Goal: Task Accomplishment & Management: Manage account settings

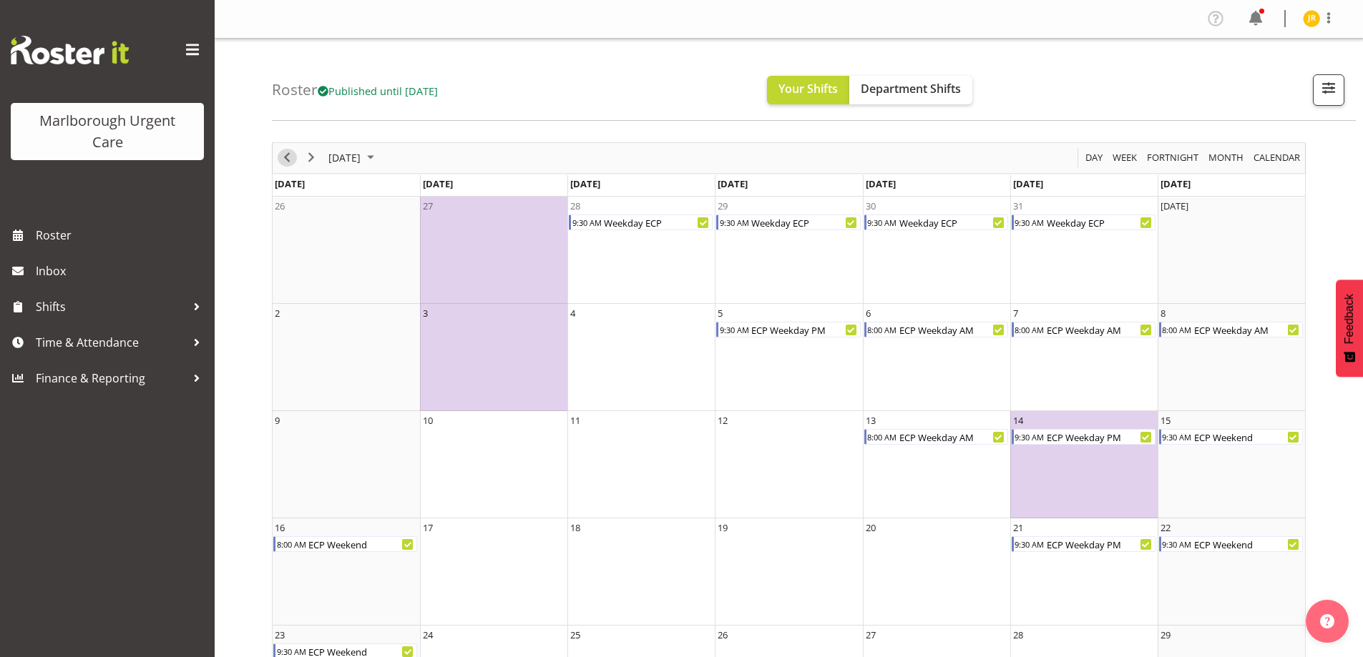
click at [286, 155] on span "Previous" at bounding box center [286, 158] width 17 height 18
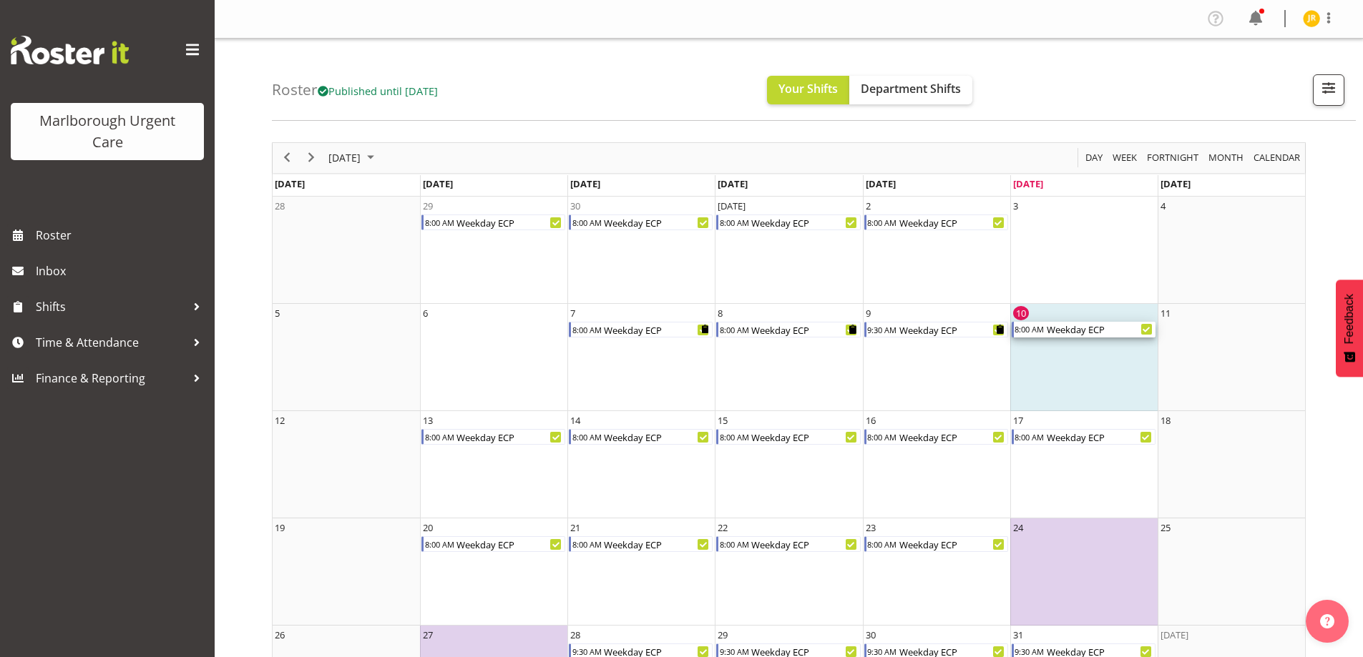
click at [1064, 333] on div "Weekday ECP" at bounding box center [1100, 330] width 110 height 16
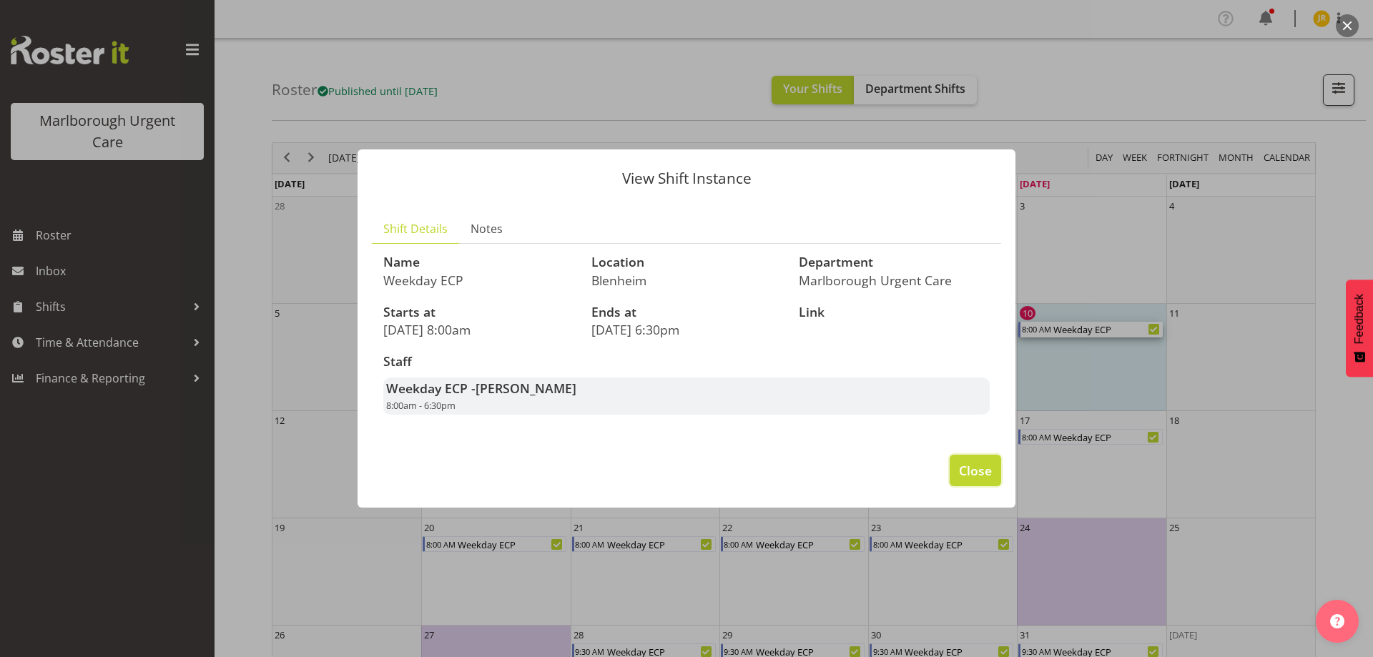
click at [990, 475] on span "Close" at bounding box center [975, 470] width 33 height 19
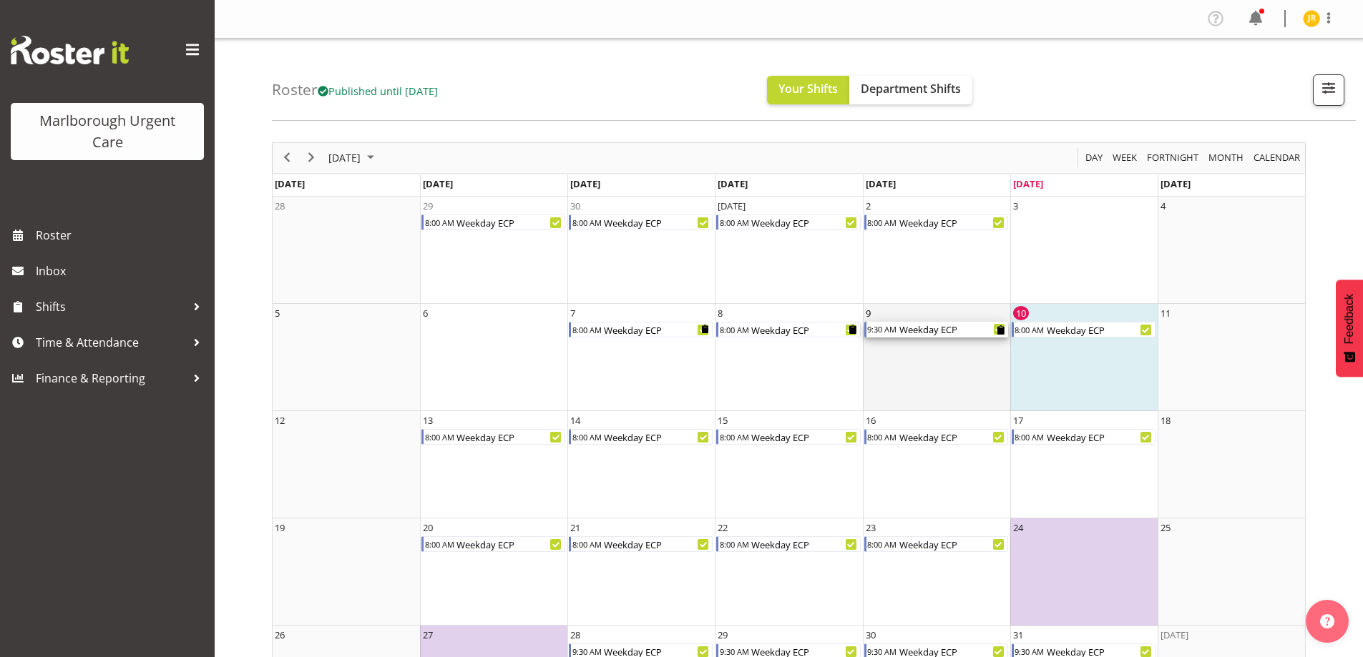
click at [887, 330] on div "9:30 AM" at bounding box center [881, 330] width 31 height 16
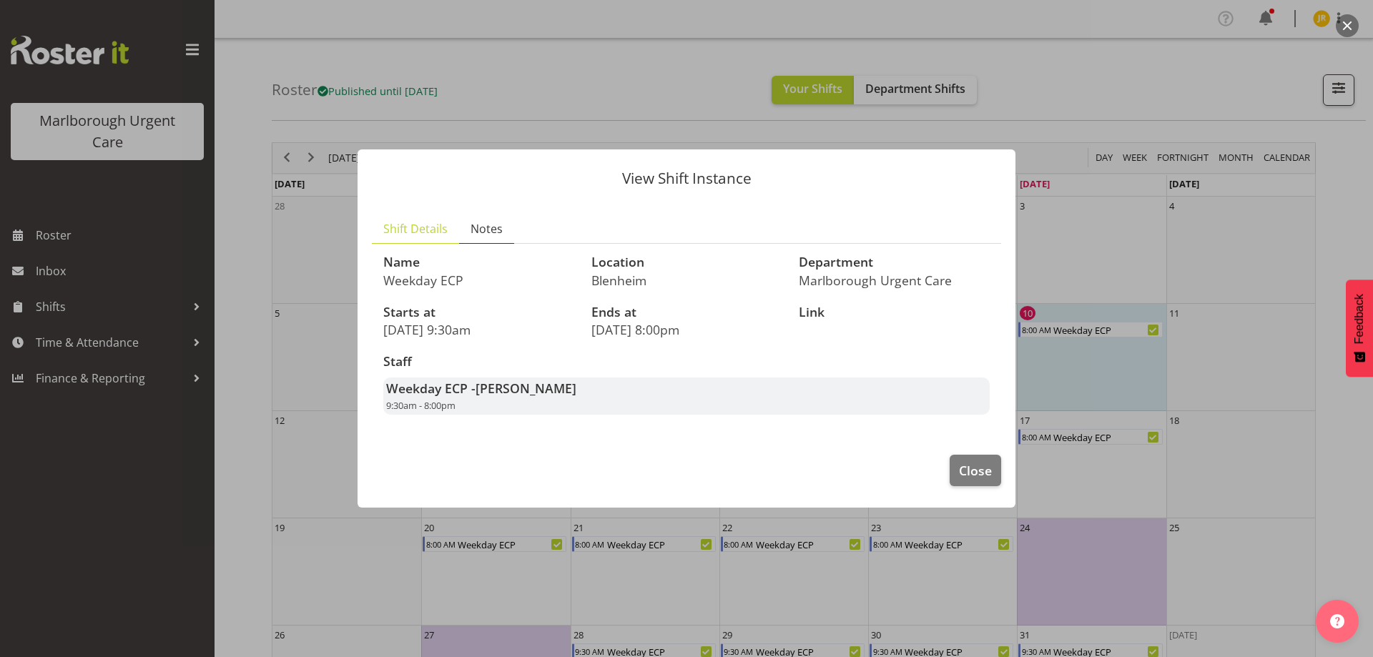
click at [490, 225] on span "Notes" at bounding box center [487, 228] width 32 height 17
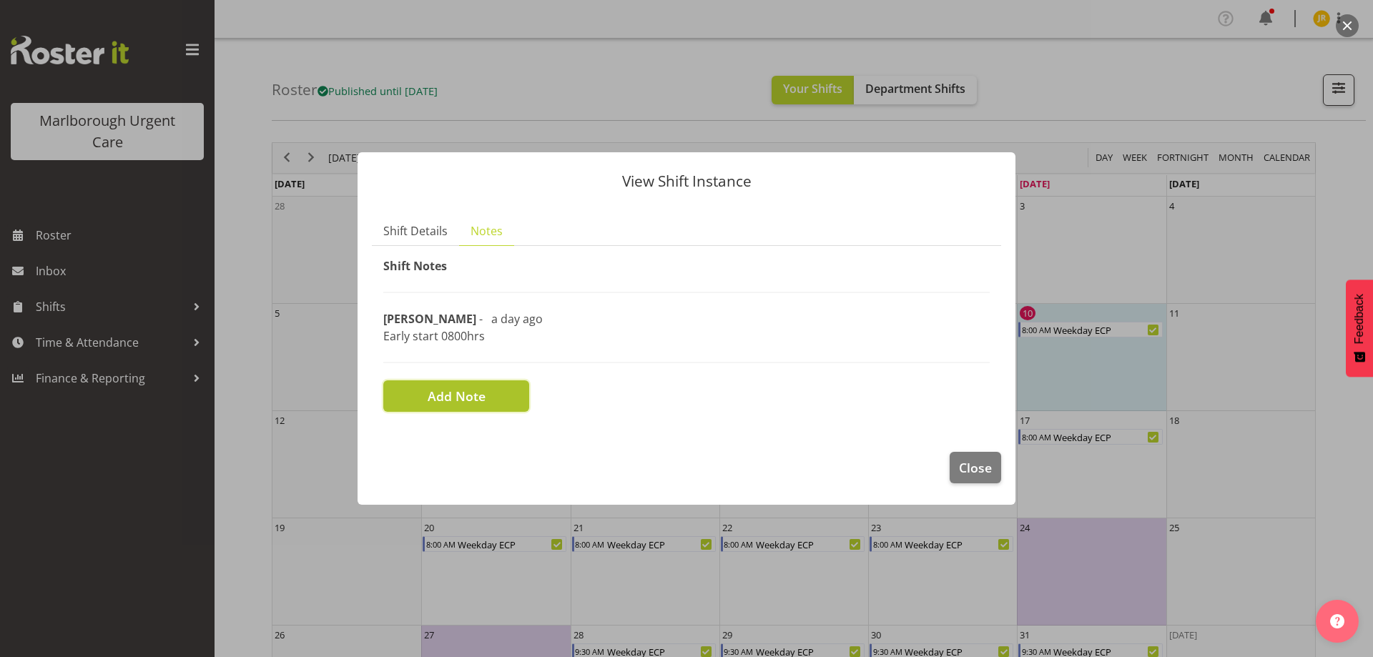
click at [461, 395] on span "Add Note" at bounding box center [457, 396] width 58 height 19
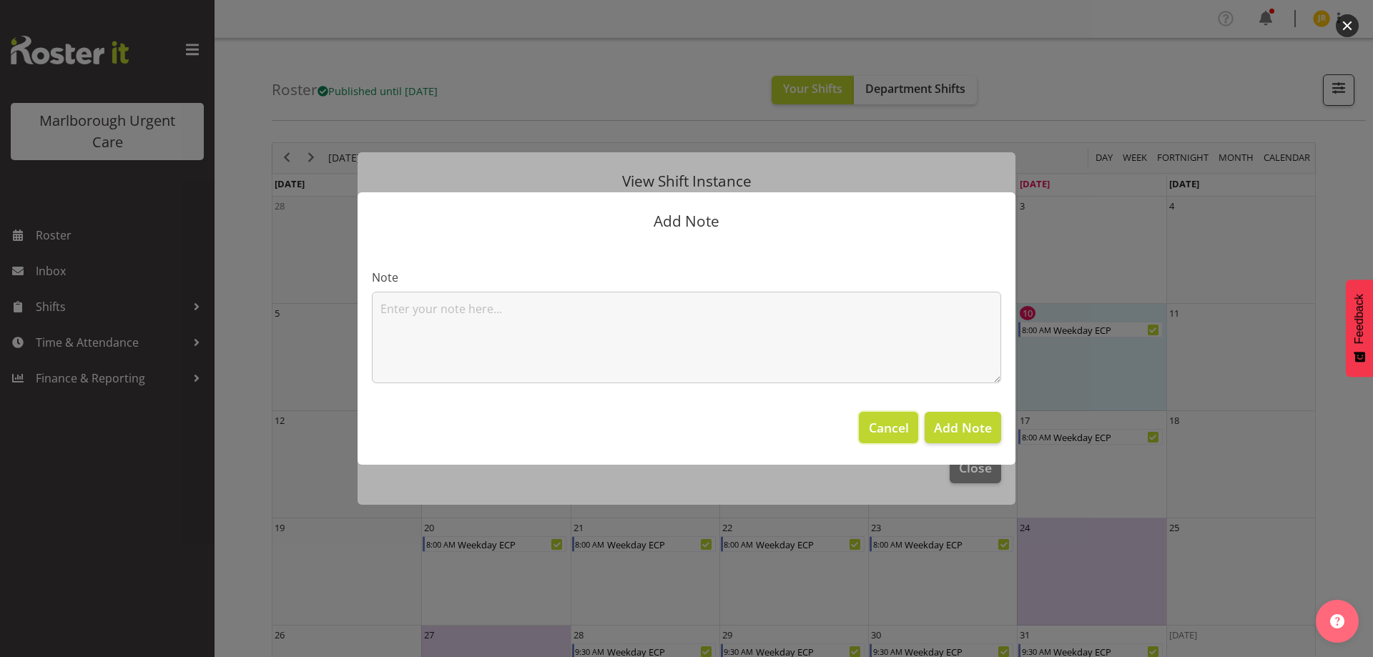
click at [882, 428] on span "Cancel" at bounding box center [889, 427] width 40 height 19
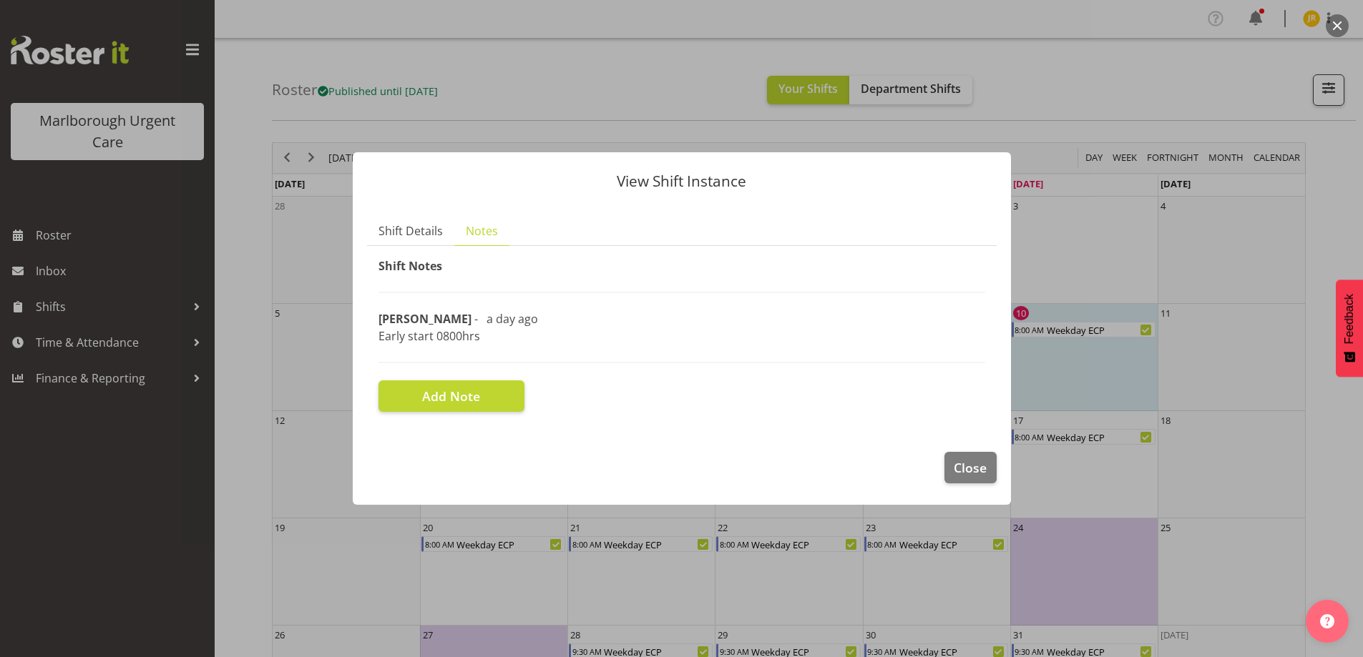
click at [471, 340] on p "Early start 0800hrs" at bounding box center [681, 336] width 607 height 17
click at [426, 328] on p "Early start 0800hrs" at bounding box center [681, 336] width 607 height 17
click at [471, 398] on span "Add Note" at bounding box center [451, 396] width 58 height 19
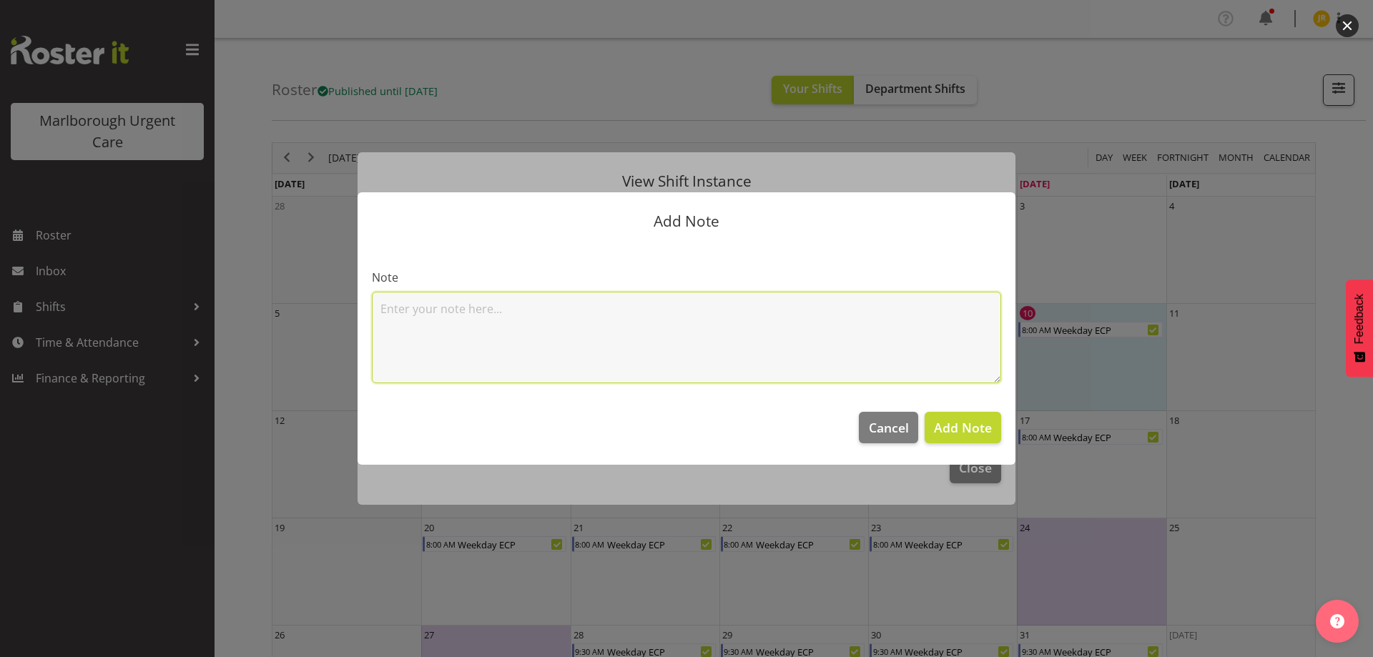
click at [467, 316] on textarea at bounding box center [687, 338] width 630 height 92
type textarea "0800 to 1830hrs"
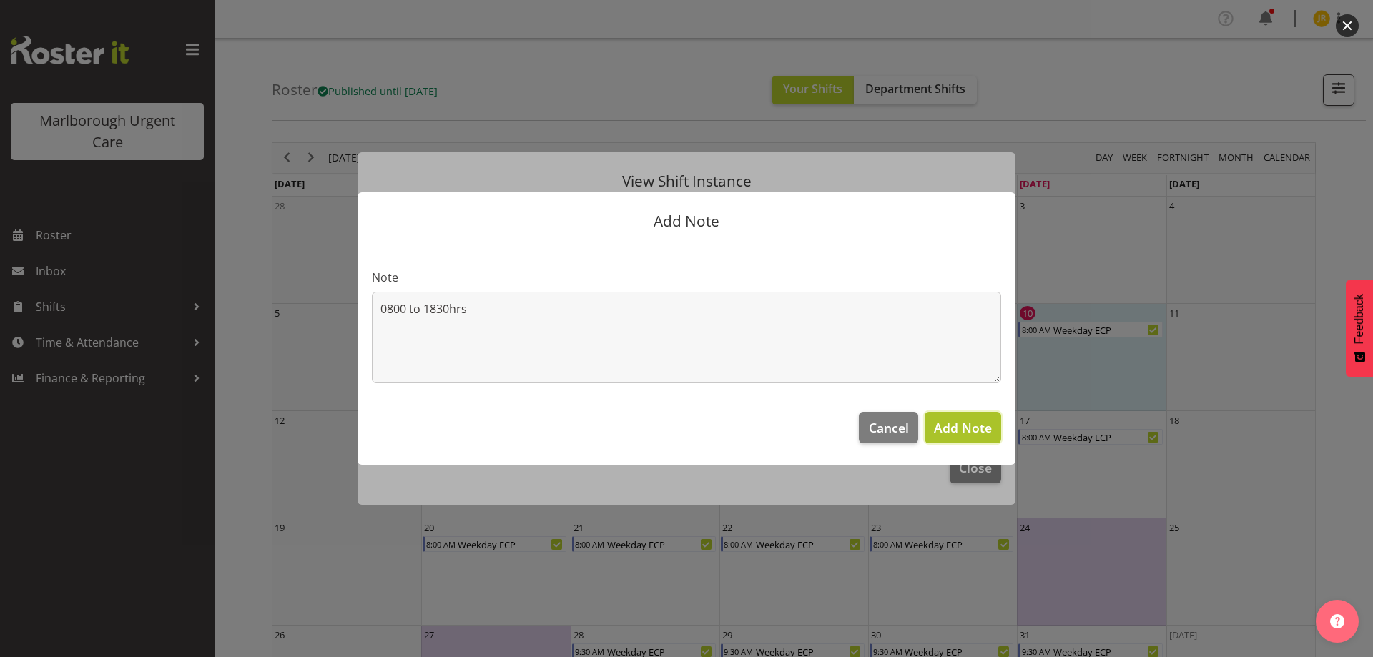
click at [979, 431] on span "Add Note" at bounding box center [963, 427] width 58 height 17
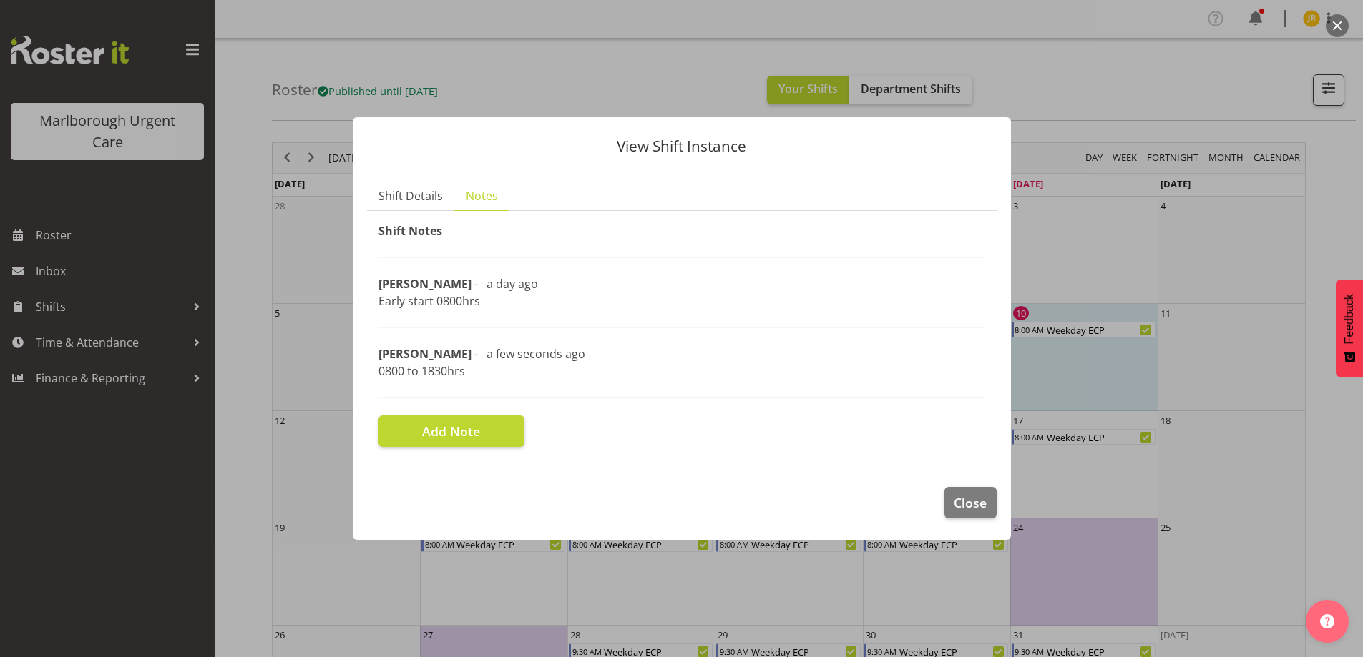
click at [449, 300] on p "Early start 0800hrs" at bounding box center [681, 301] width 607 height 17
click at [411, 283] on span "[PERSON_NAME]" at bounding box center [424, 284] width 93 height 16
click at [954, 503] on span "Close" at bounding box center [970, 503] width 33 height 19
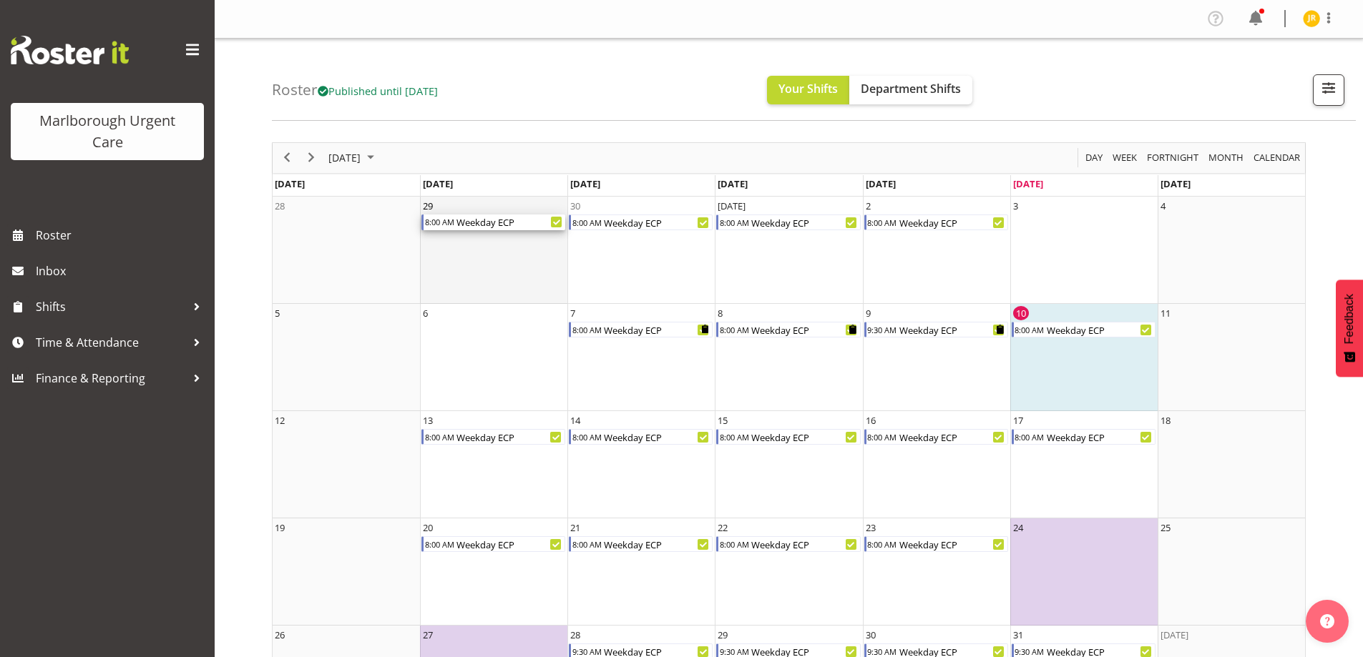
click at [474, 222] on div "Weekday ECP" at bounding box center [510, 223] width 110 height 16
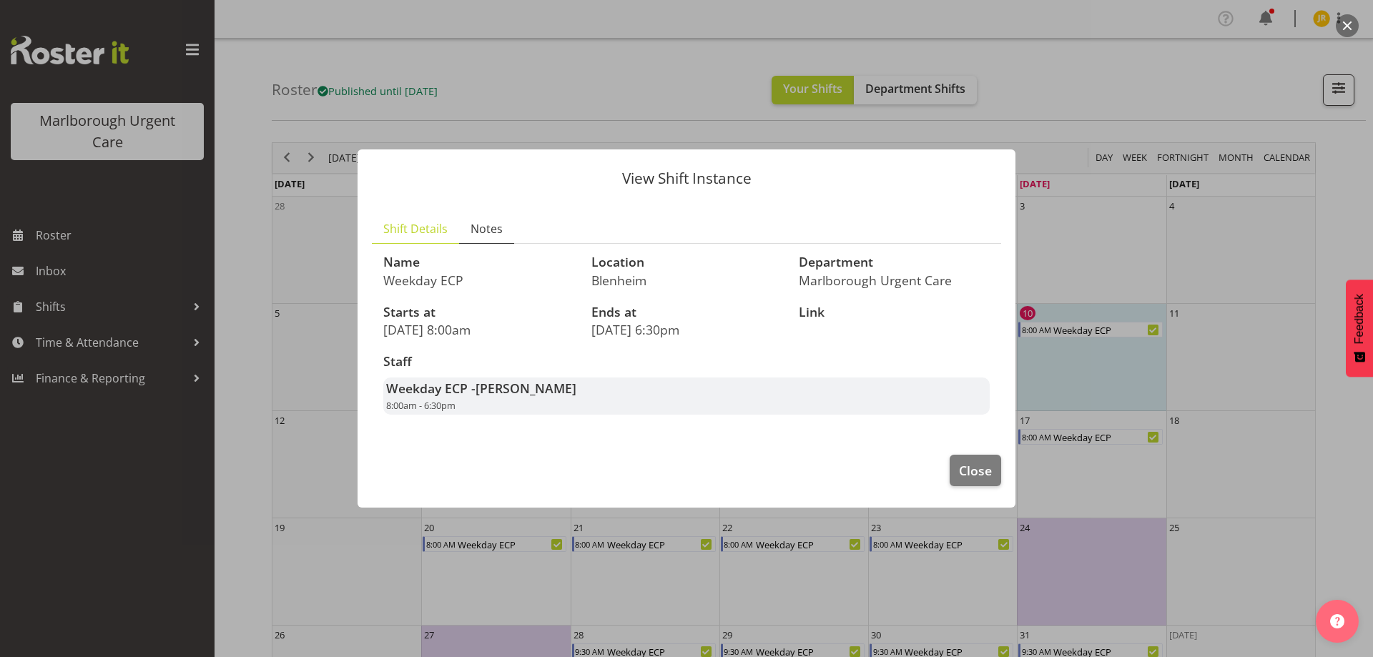
click at [494, 233] on span "Notes" at bounding box center [487, 228] width 32 height 17
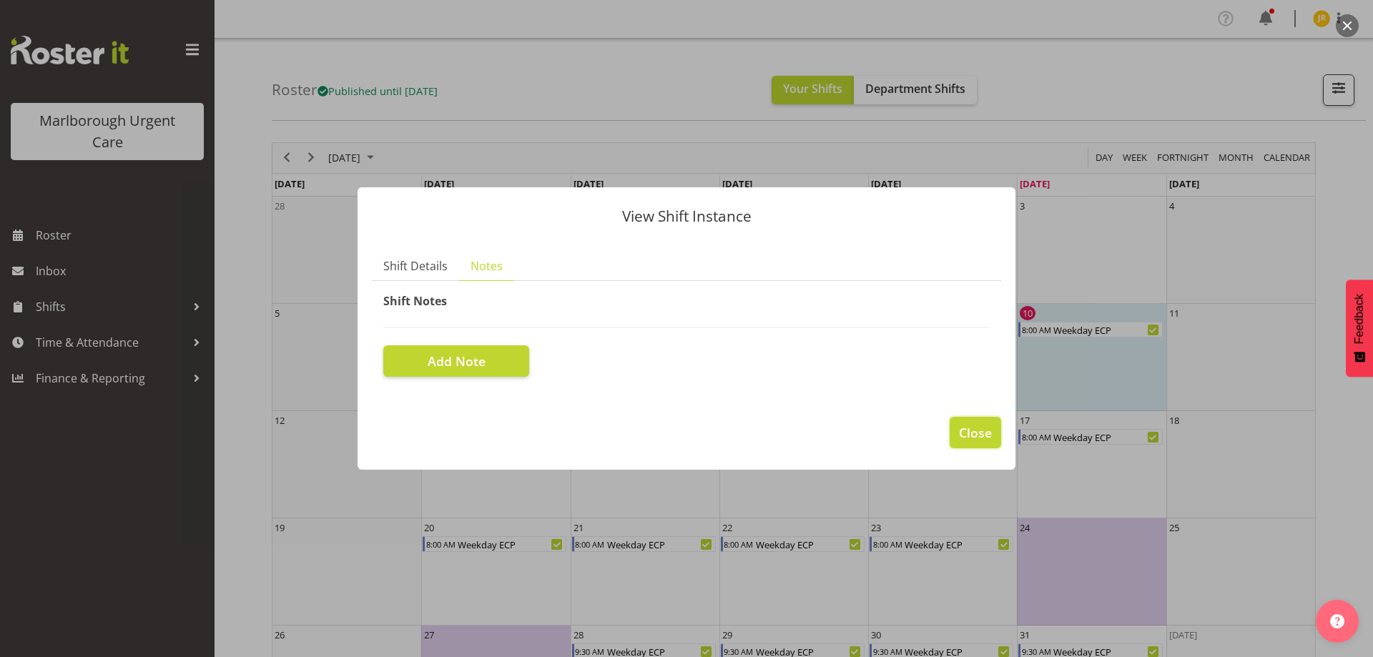
click at [976, 427] on span "Close" at bounding box center [975, 432] width 33 height 19
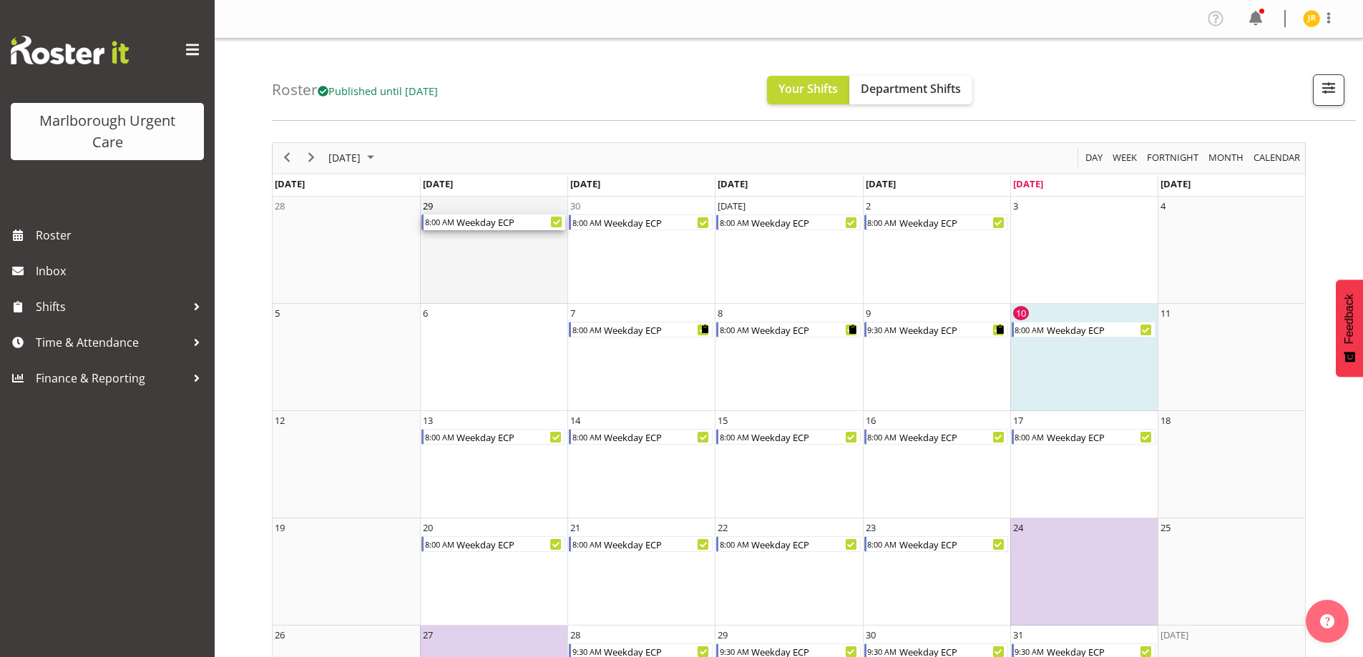
click at [524, 224] on div "Weekday ECP" at bounding box center [510, 223] width 110 height 16
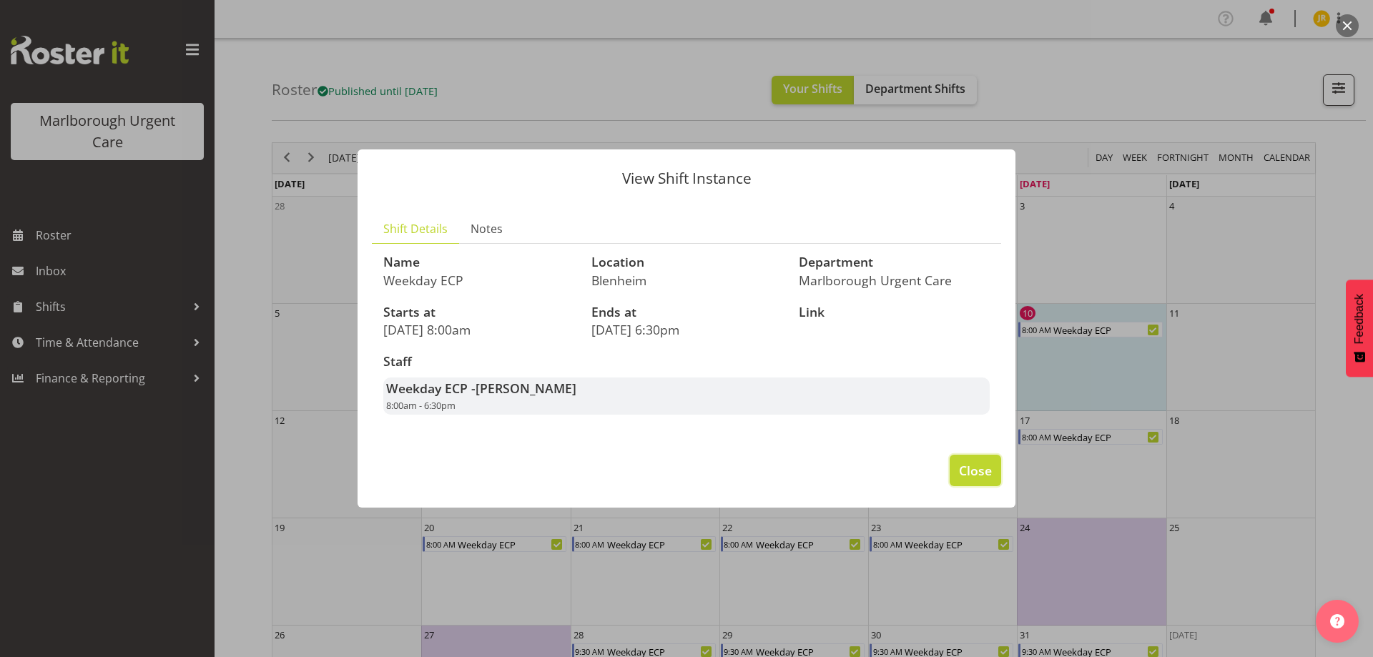
click at [976, 464] on span "Close" at bounding box center [975, 470] width 33 height 19
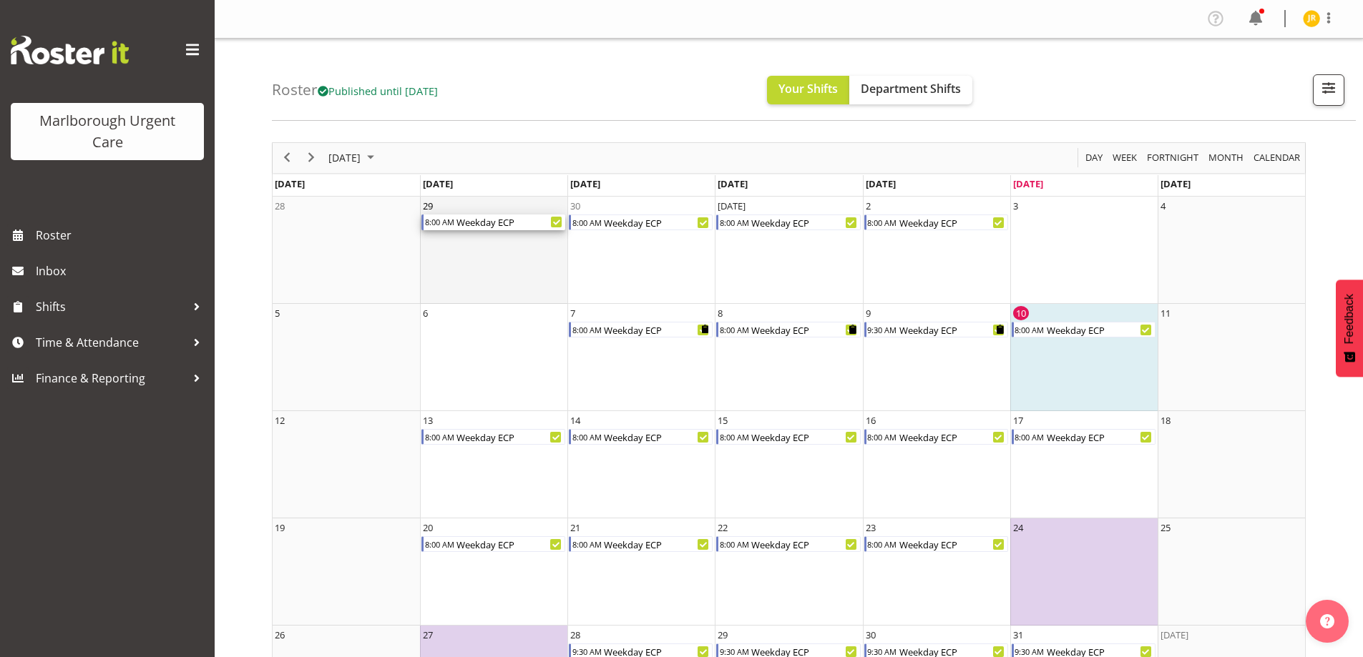
click at [507, 221] on div "Weekday ECP" at bounding box center [510, 223] width 110 height 16
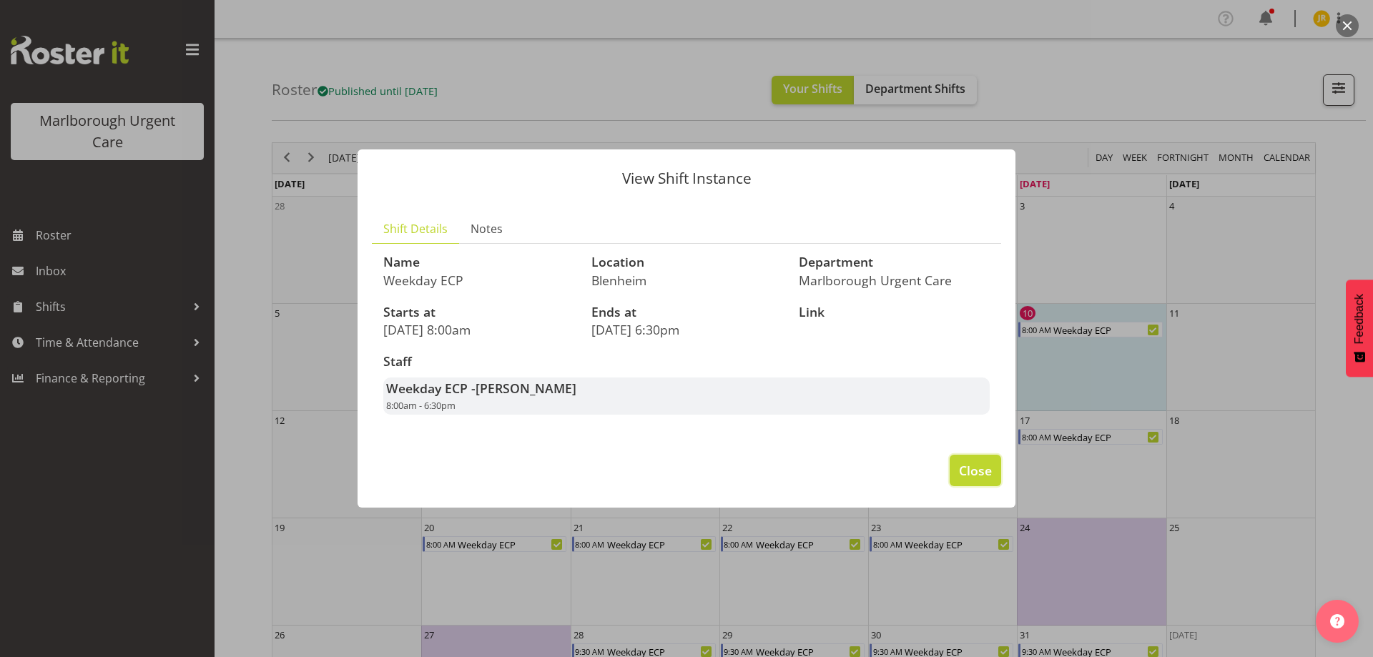
click at [966, 469] on span "Close" at bounding box center [975, 470] width 33 height 19
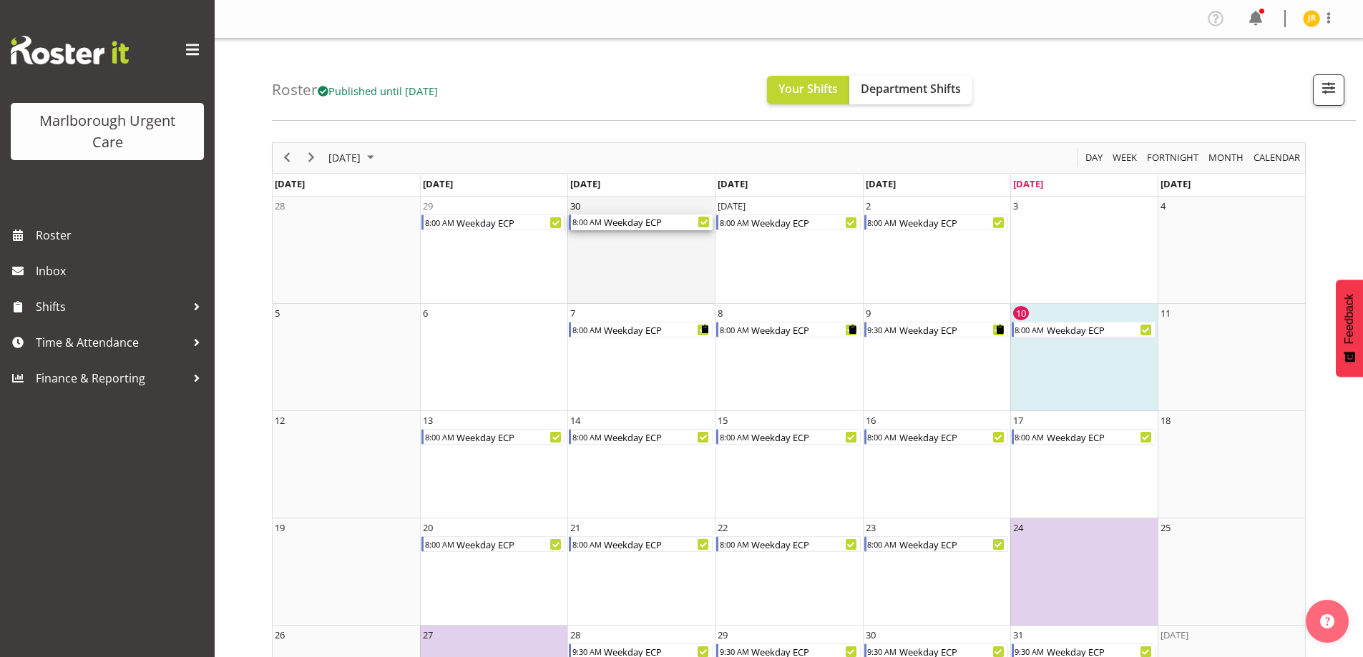
click at [622, 226] on div "Weekday ECP" at bounding box center [657, 223] width 110 height 16
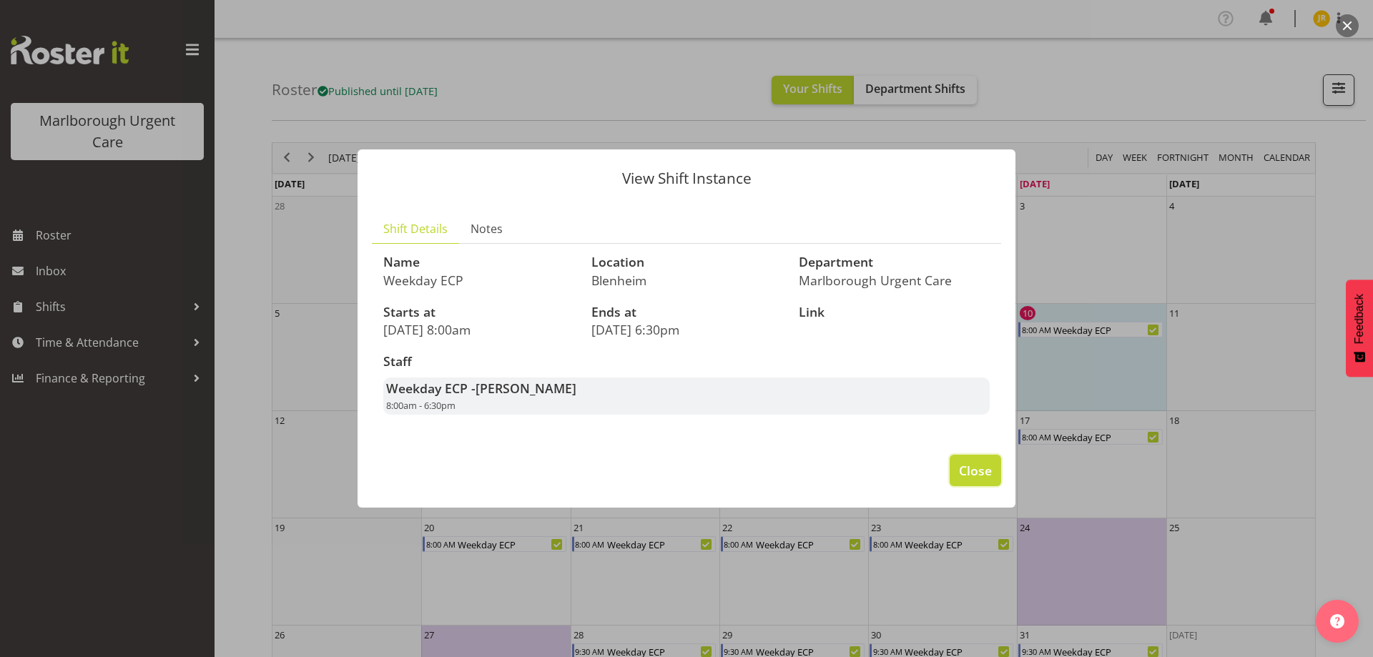
click at [964, 474] on span "Close" at bounding box center [975, 470] width 33 height 19
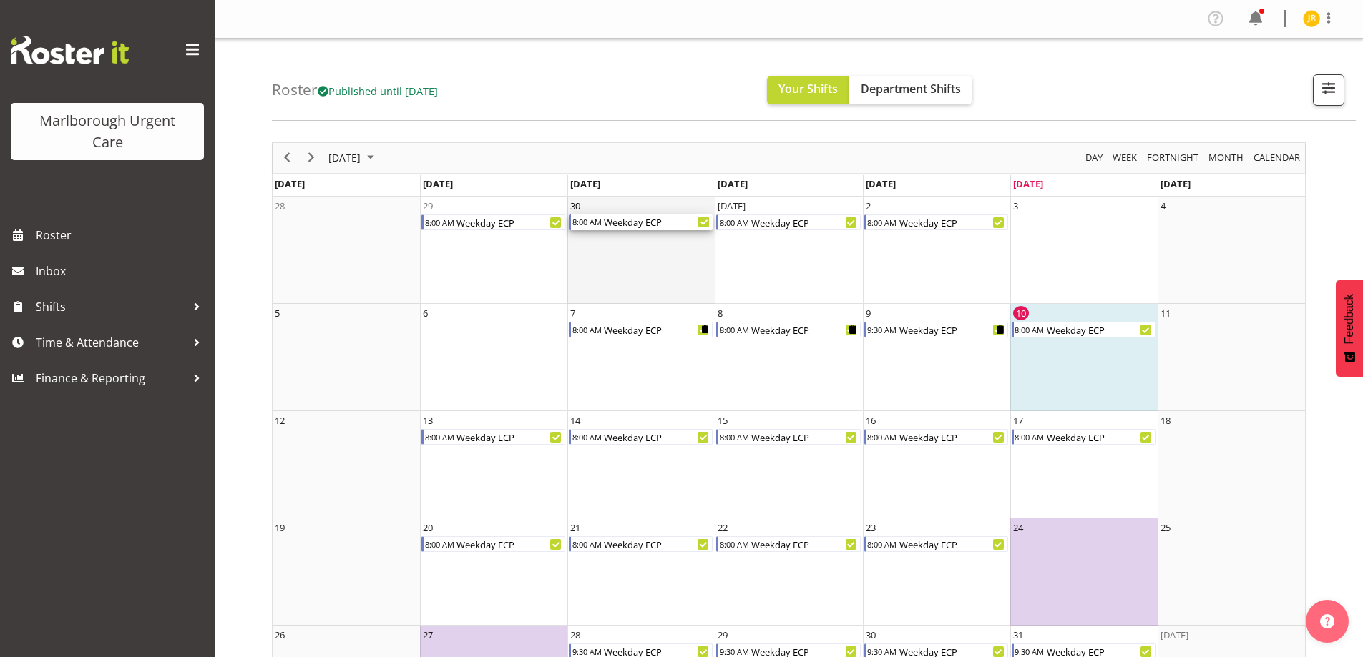
click at [617, 221] on div "Weekday ECP" at bounding box center [657, 223] width 110 height 16
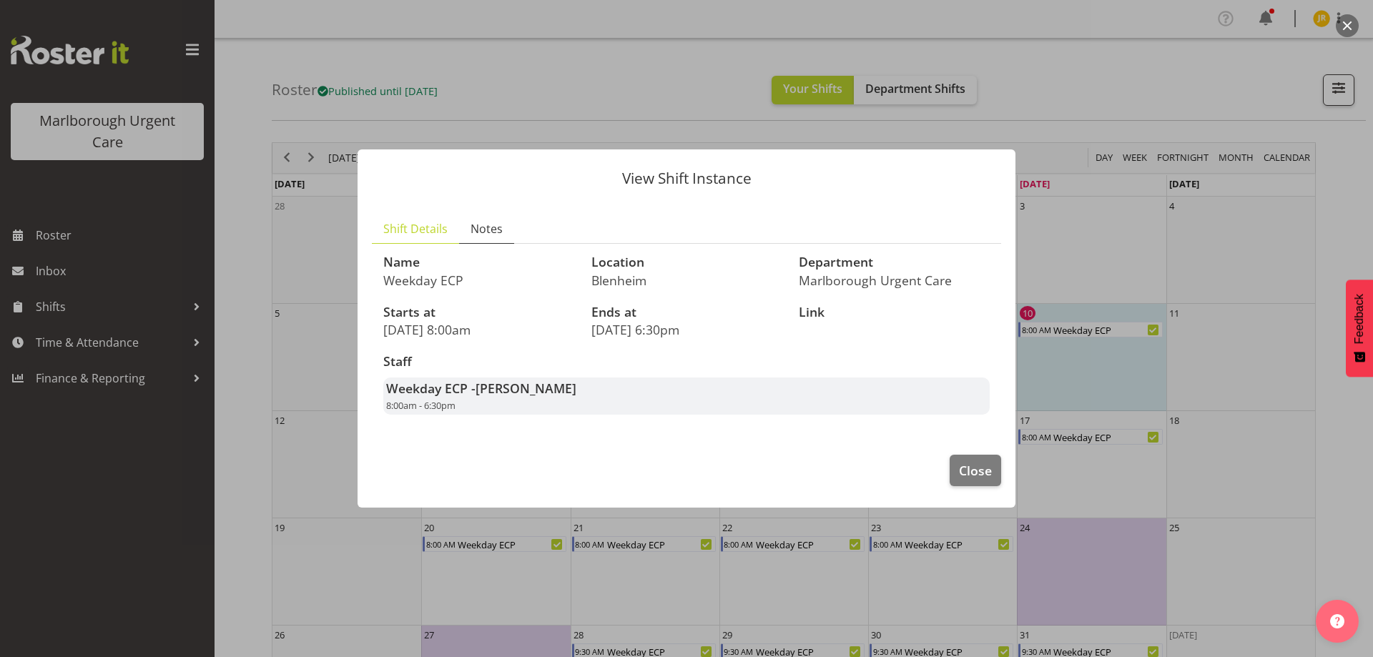
click at [486, 227] on span "Notes" at bounding box center [487, 228] width 32 height 17
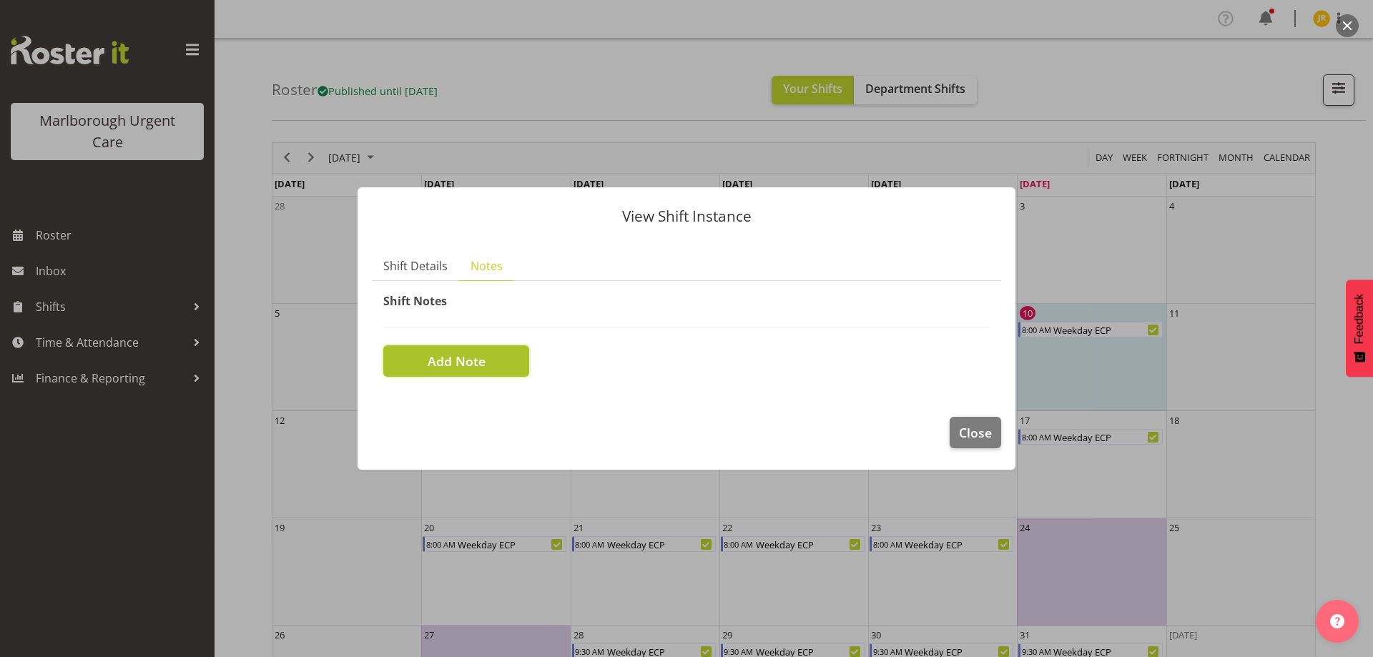
click at [437, 359] on span "Add Note" at bounding box center [457, 361] width 58 height 19
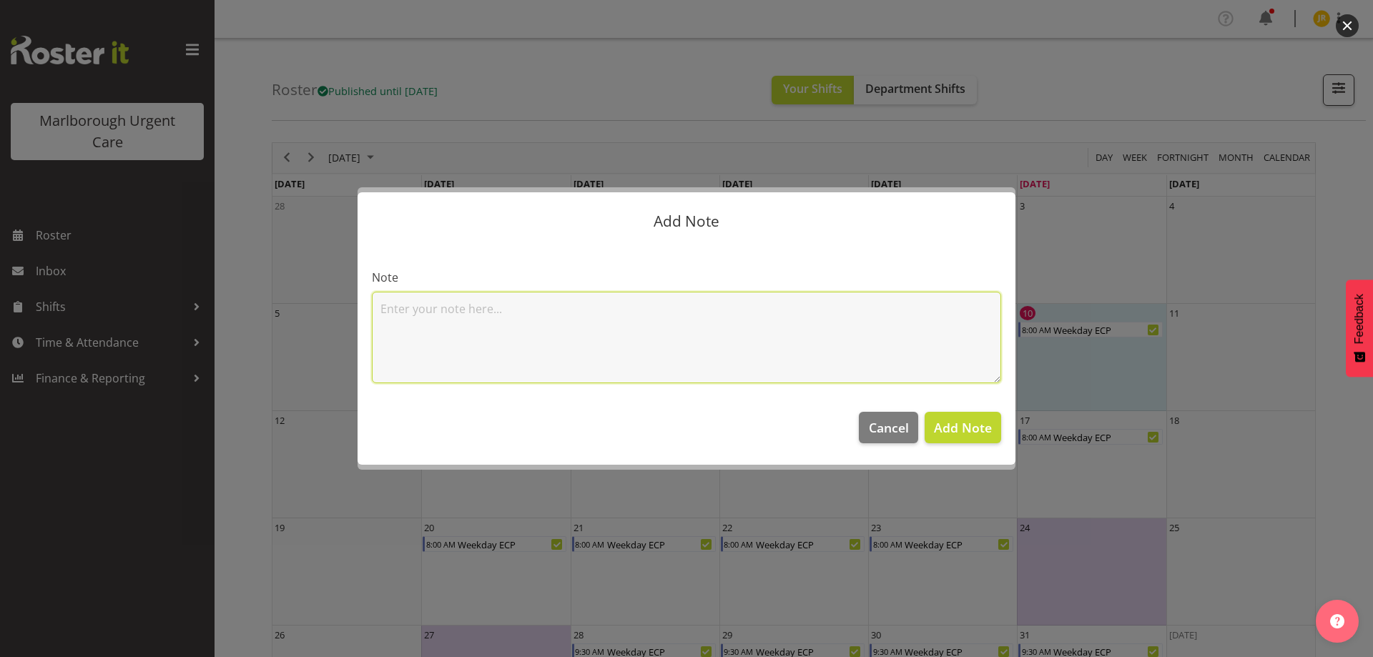
click at [424, 316] on textarea at bounding box center [687, 338] width 630 height 92
type textarea "0800 - 1900hrs - no lunch"
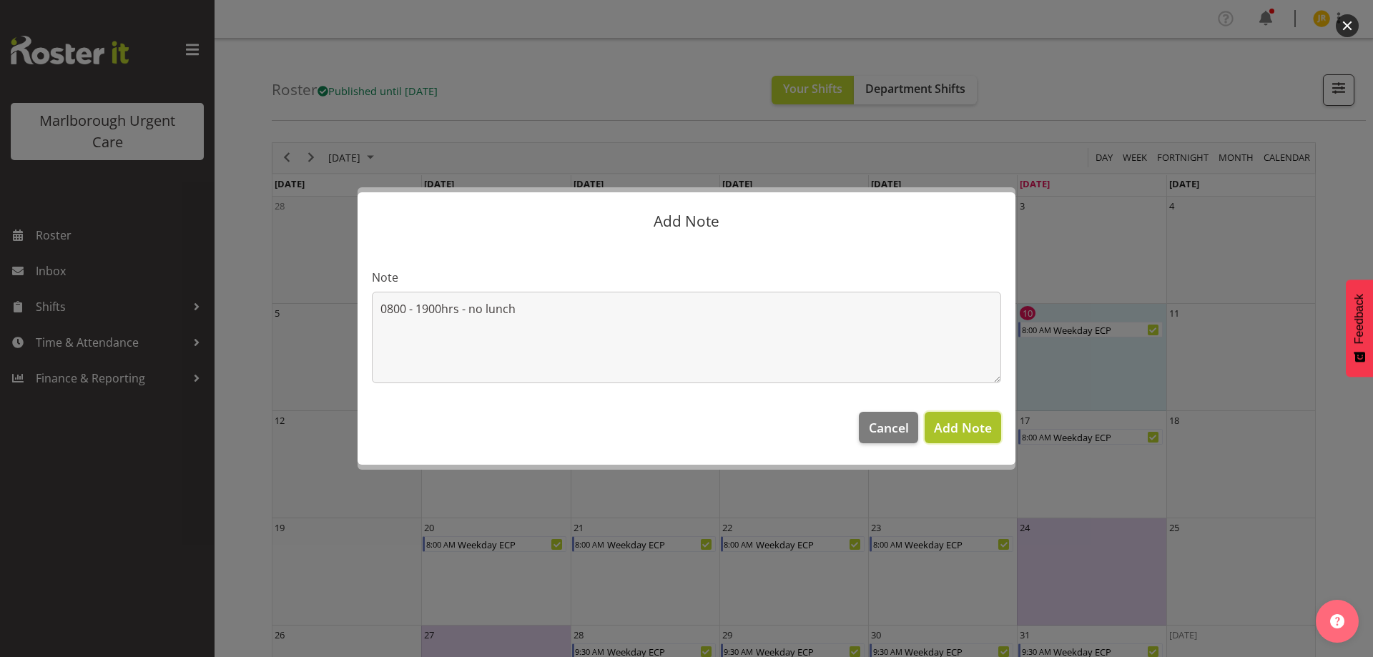
click at [960, 422] on span "Add Note" at bounding box center [963, 427] width 58 height 17
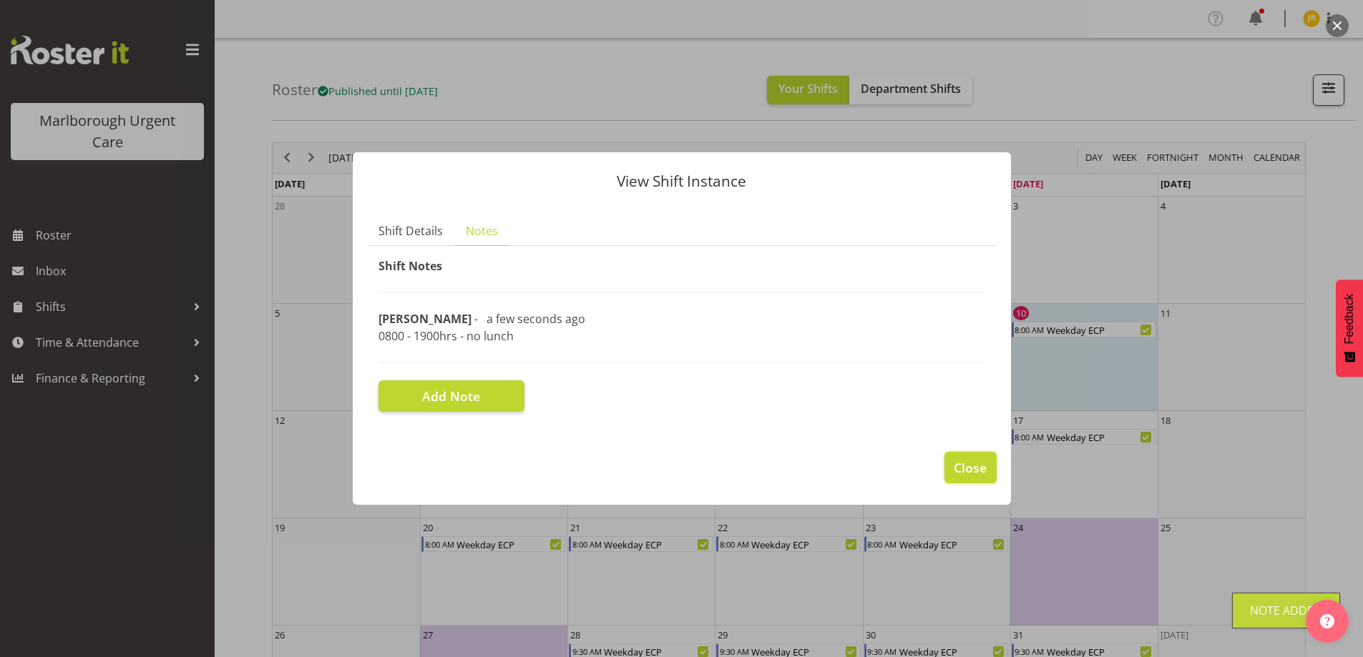
click at [969, 461] on span "Close" at bounding box center [970, 468] width 33 height 19
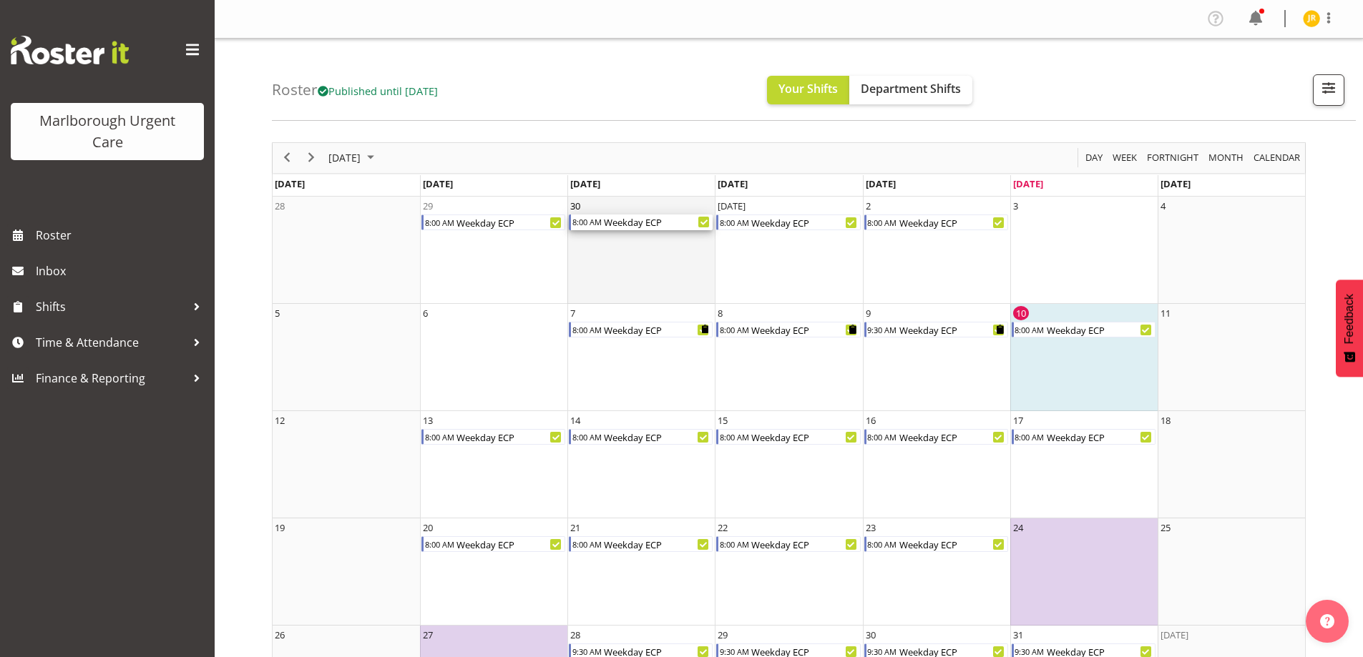
click at [651, 221] on div "Weekday ECP" at bounding box center [657, 223] width 110 height 16
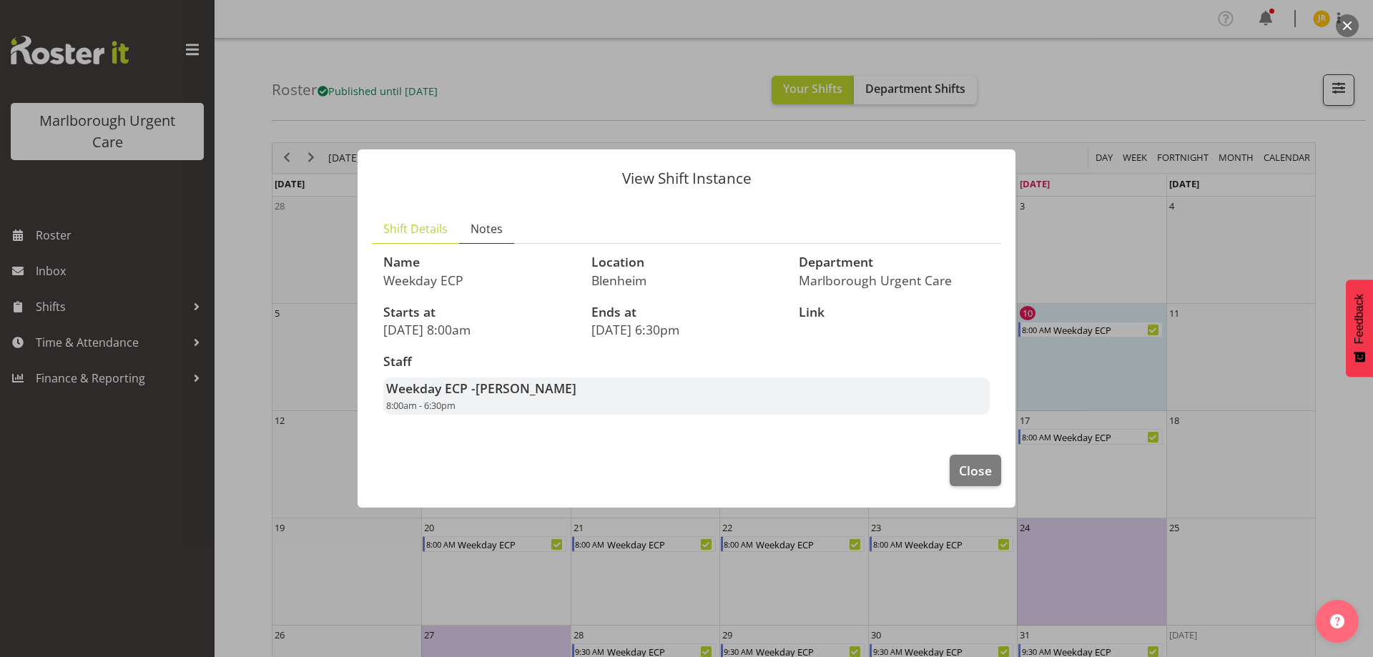
click at [502, 235] on link "Notes" at bounding box center [486, 229] width 55 height 29
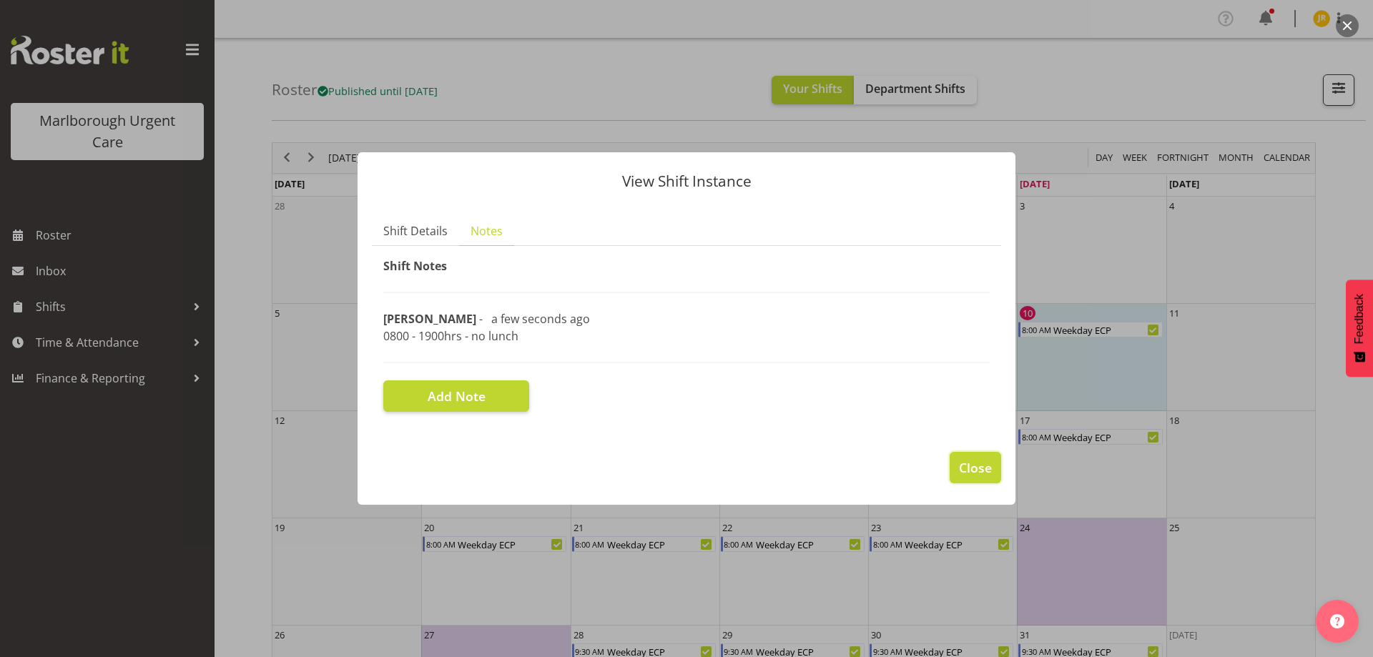
click at [968, 464] on span "Close" at bounding box center [975, 468] width 33 height 19
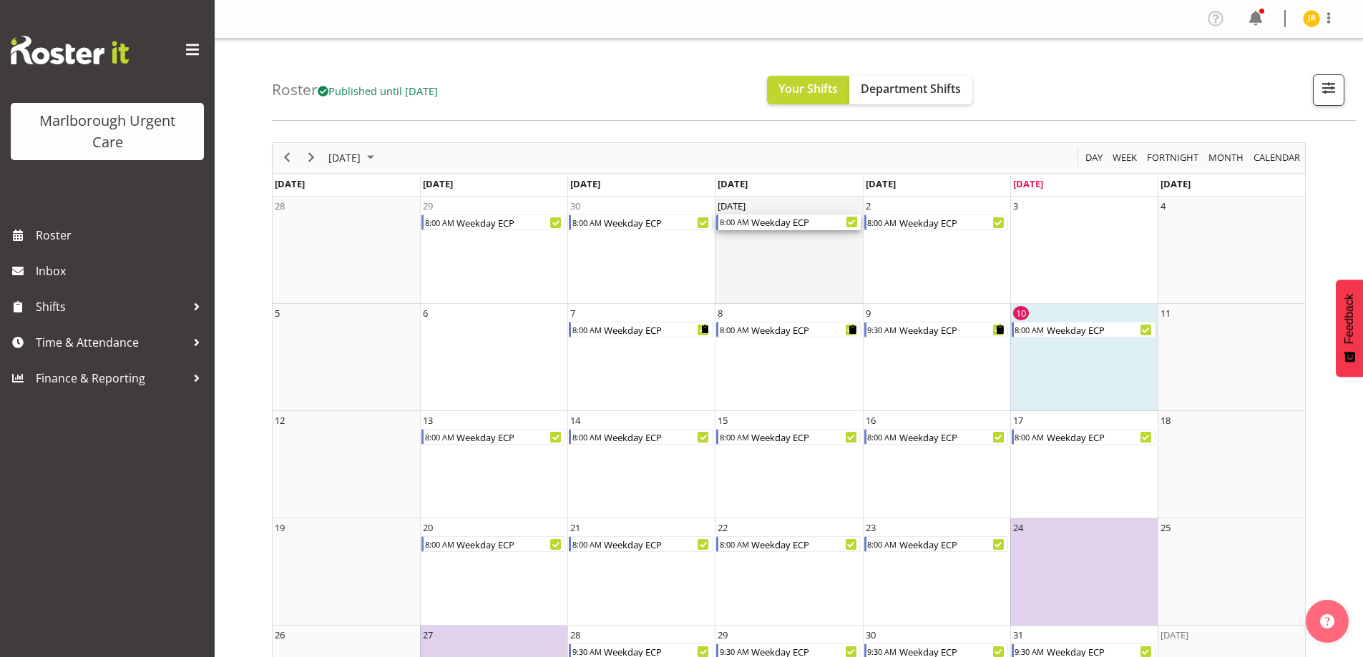
click at [775, 222] on div "Weekday ECP" at bounding box center [805, 223] width 110 height 16
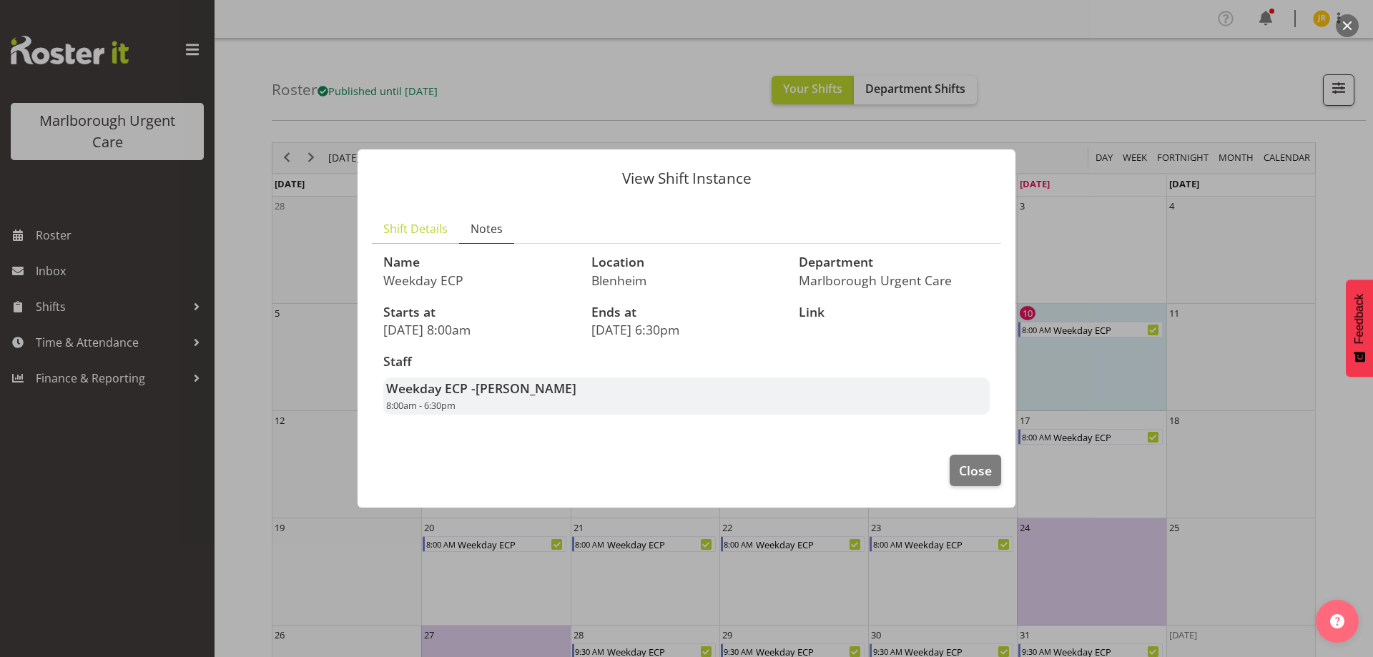
click at [489, 227] on span "Notes" at bounding box center [487, 228] width 32 height 17
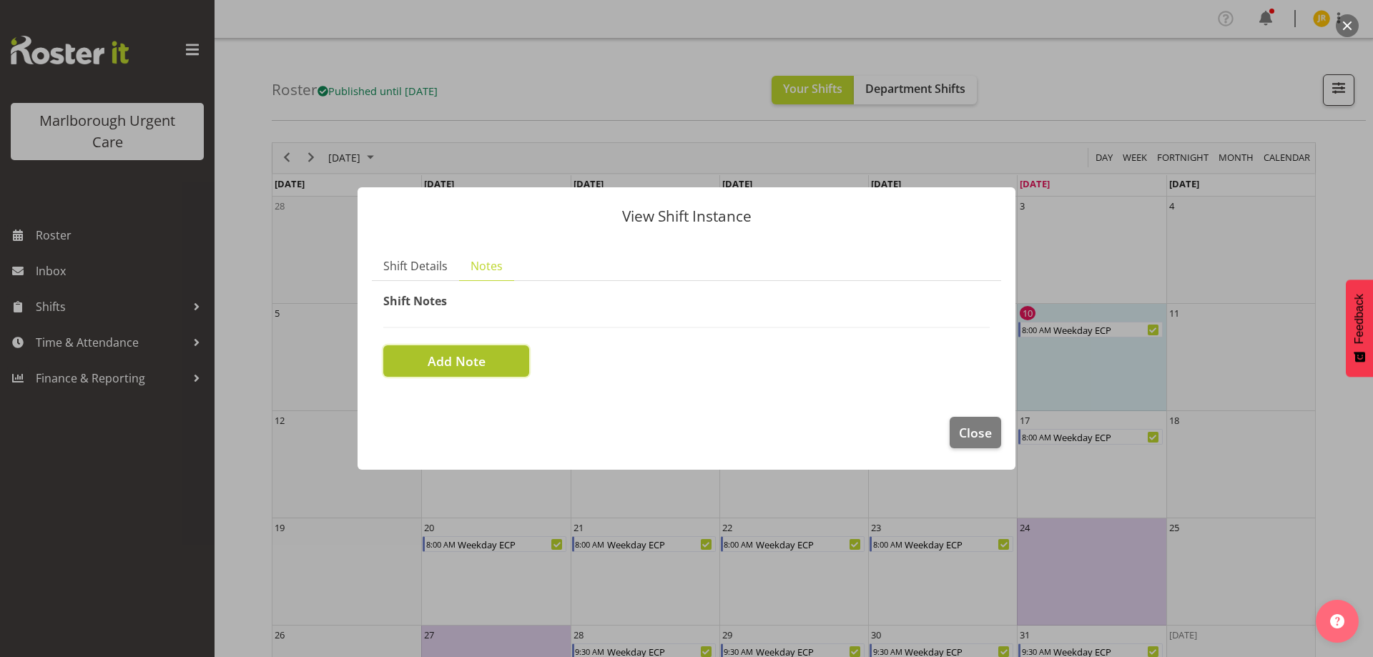
click at [490, 368] on button "Add Note" at bounding box center [456, 361] width 146 height 31
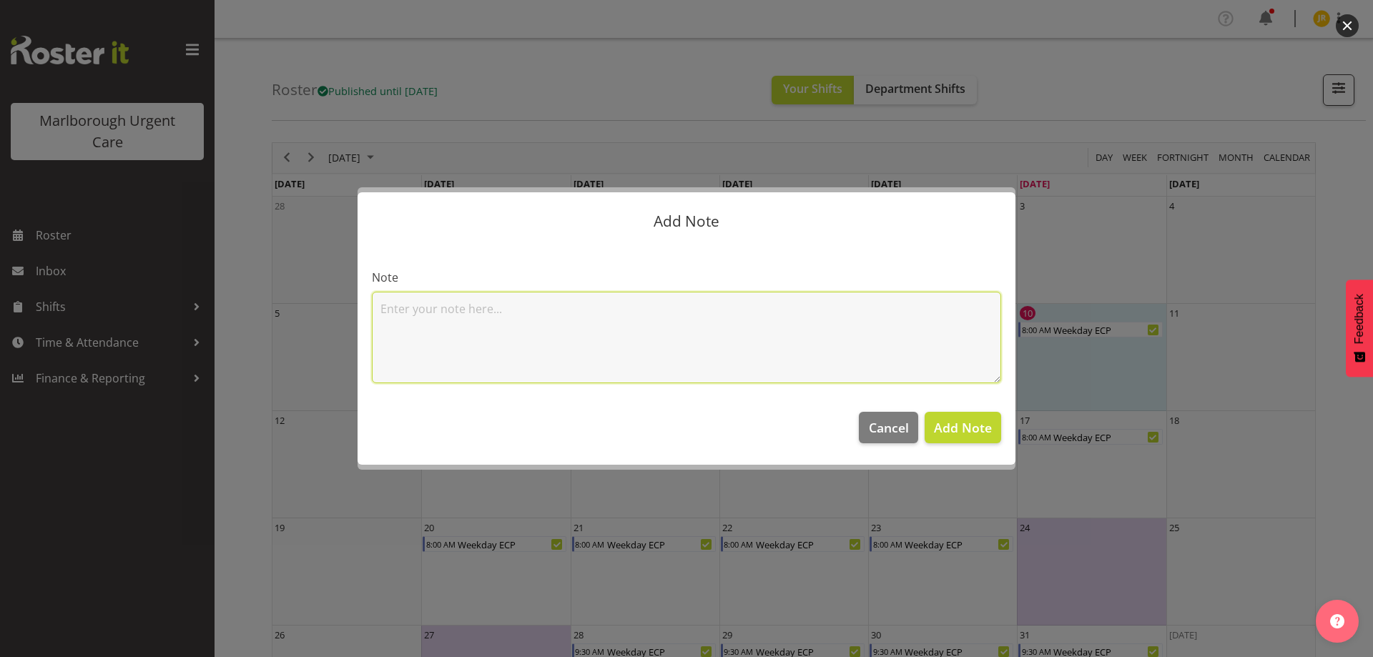
click at [427, 328] on textarea at bounding box center [687, 338] width 630 height 92
type textarea "0800 to 1900hrs - no lunch"
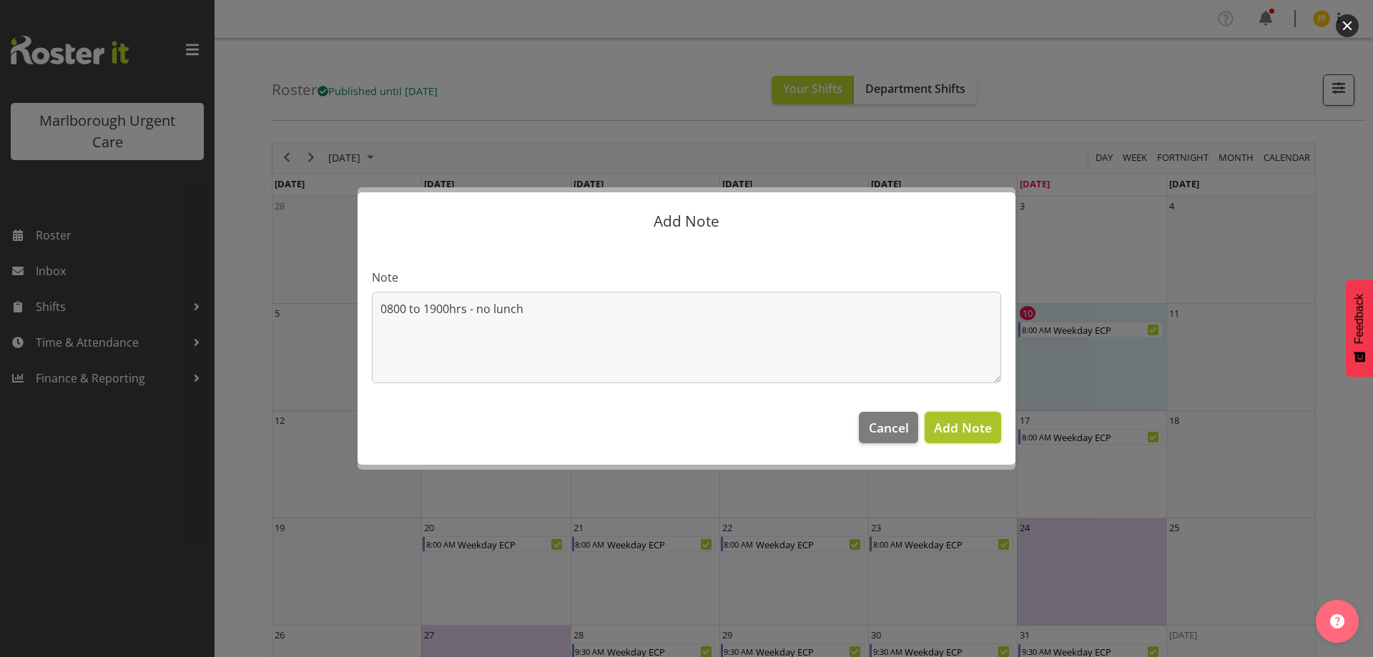
click at [965, 431] on span "Add Note" at bounding box center [963, 427] width 58 height 17
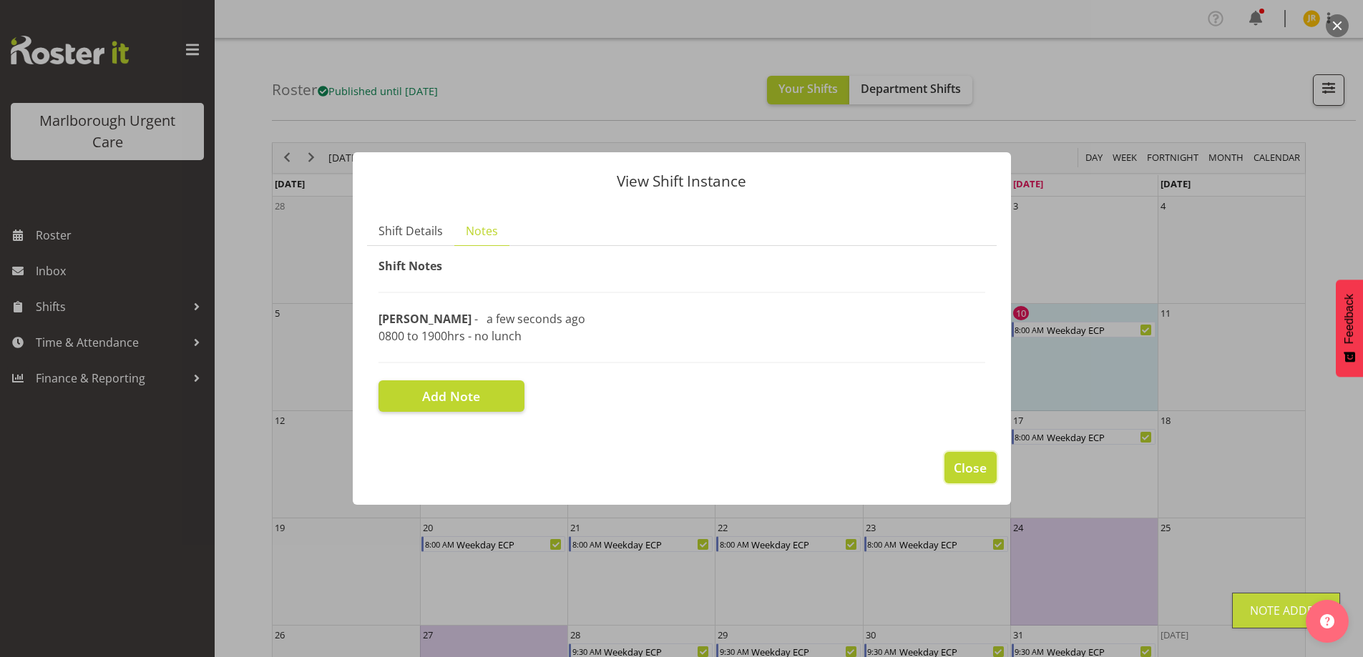
click at [971, 467] on span "Close" at bounding box center [970, 468] width 33 height 19
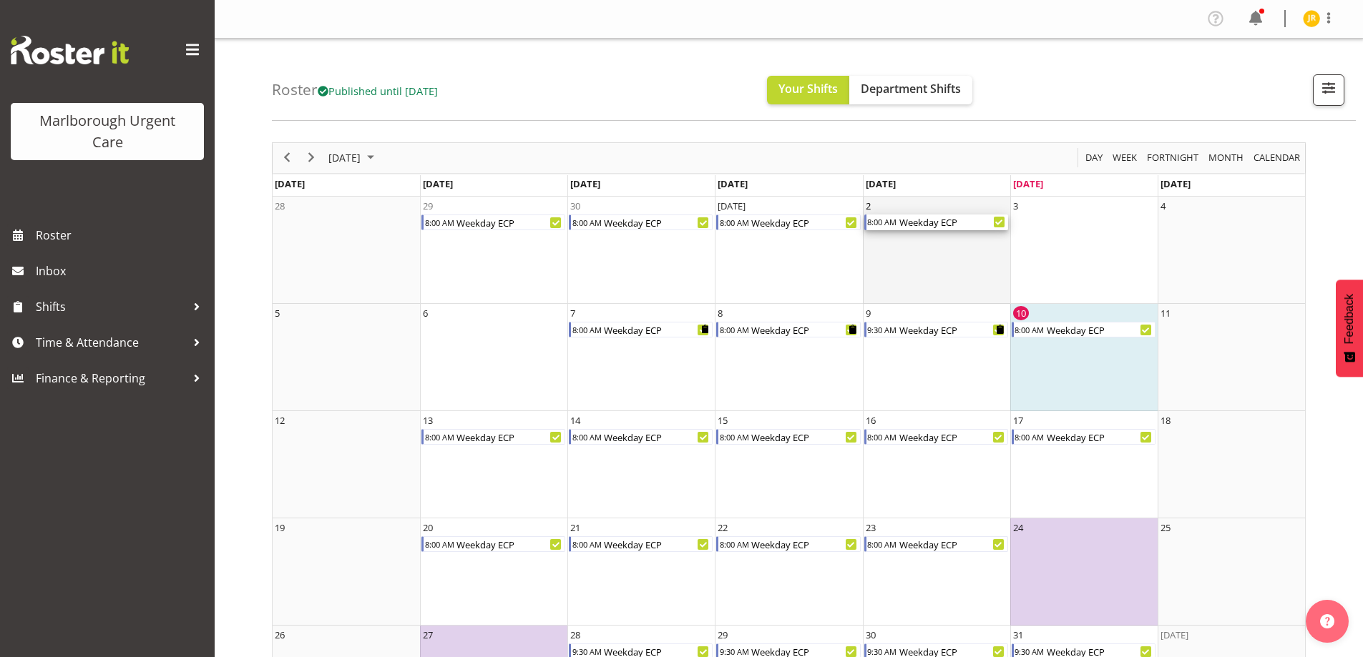
click at [907, 227] on div "Weekday ECP" at bounding box center [953, 223] width 110 height 16
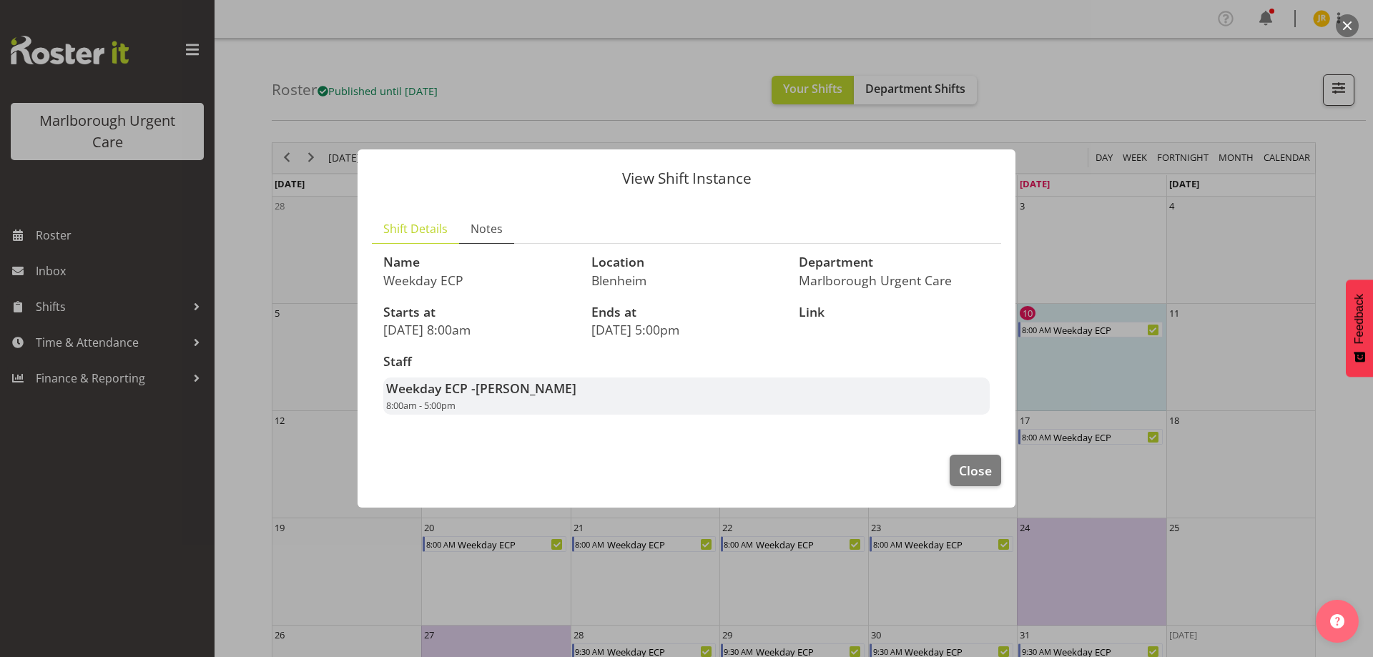
drag, startPoint x: 907, startPoint y: 227, endPoint x: 479, endPoint y: 229, distance: 428.5
click at [479, 229] on span "Notes" at bounding box center [487, 228] width 32 height 17
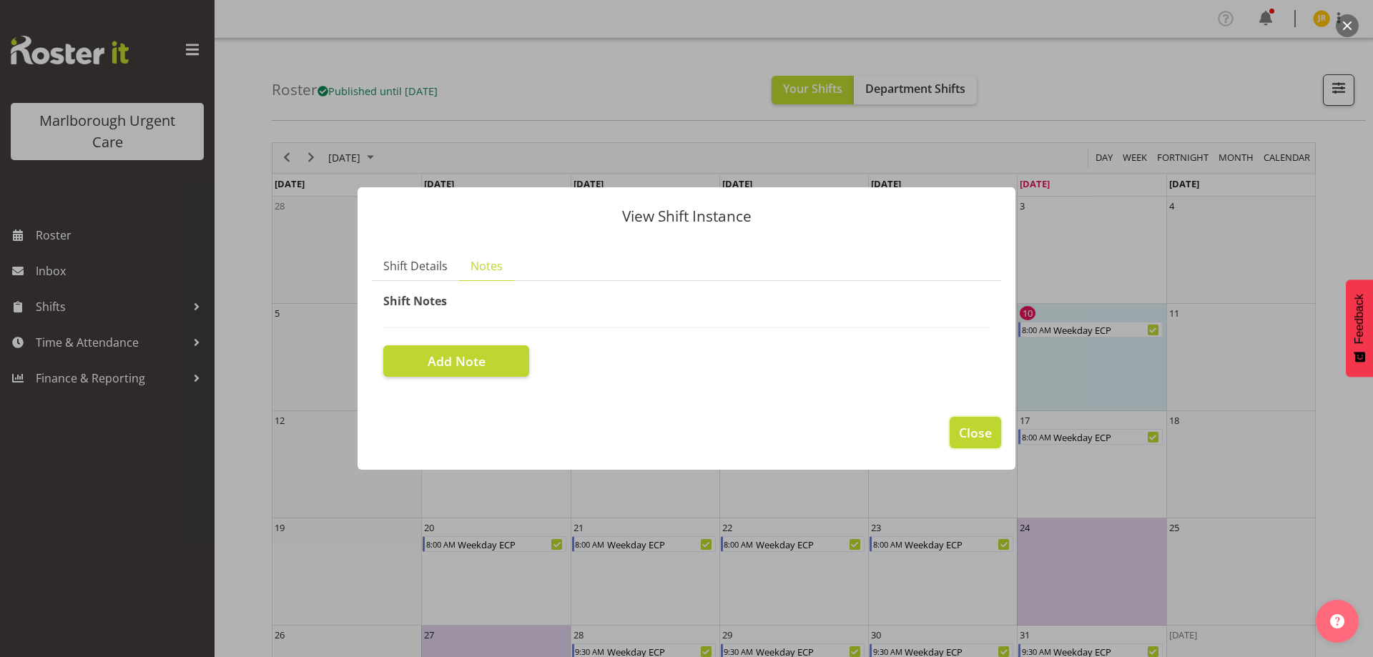
click at [981, 435] on span "Close" at bounding box center [975, 432] width 33 height 19
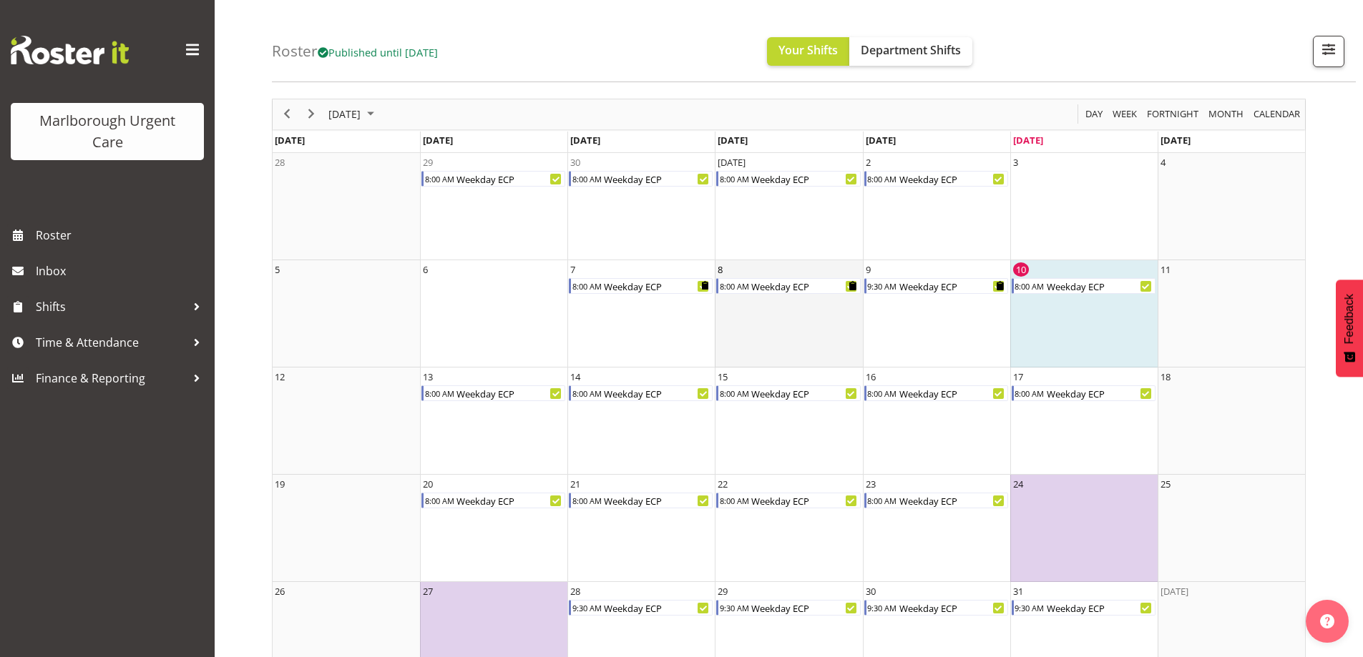
scroll to position [87, 0]
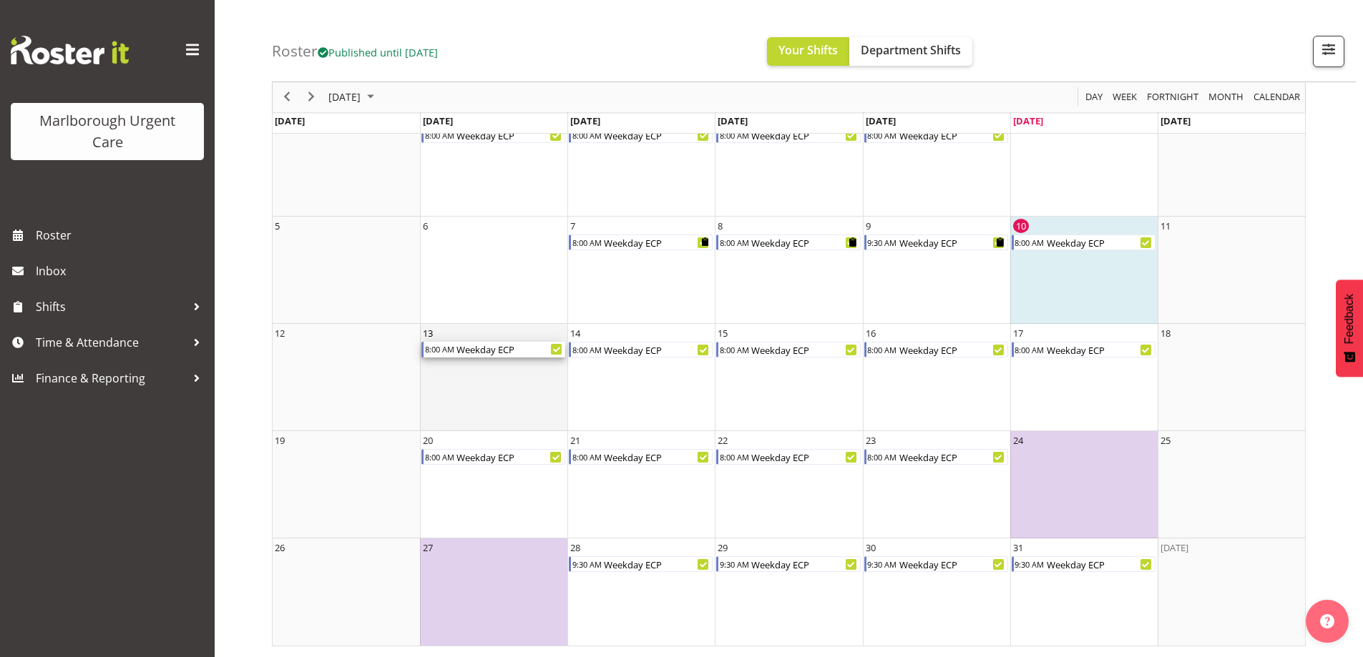
click at [496, 351] on div "Weekday ECP" at bounding box center [510, 350] width 110 height 16
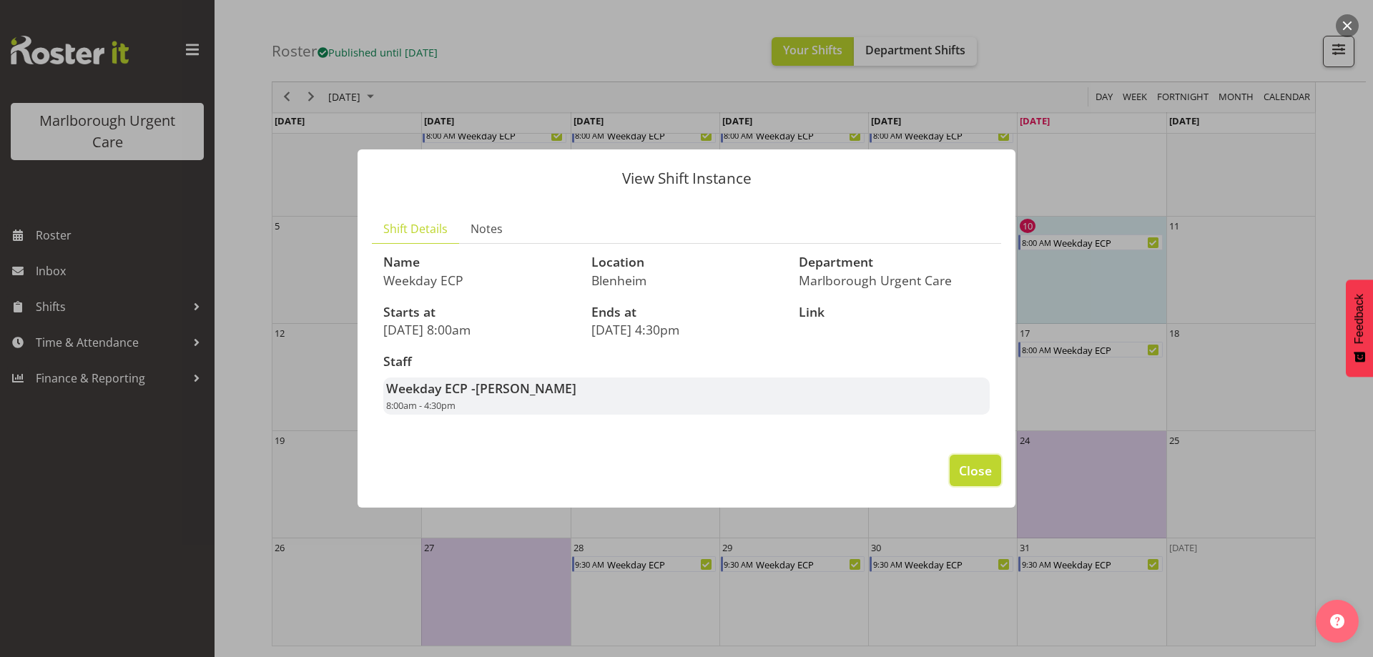
click at [983, 473] on span "Close" at bounding box center [975, 470] width 33 height 19
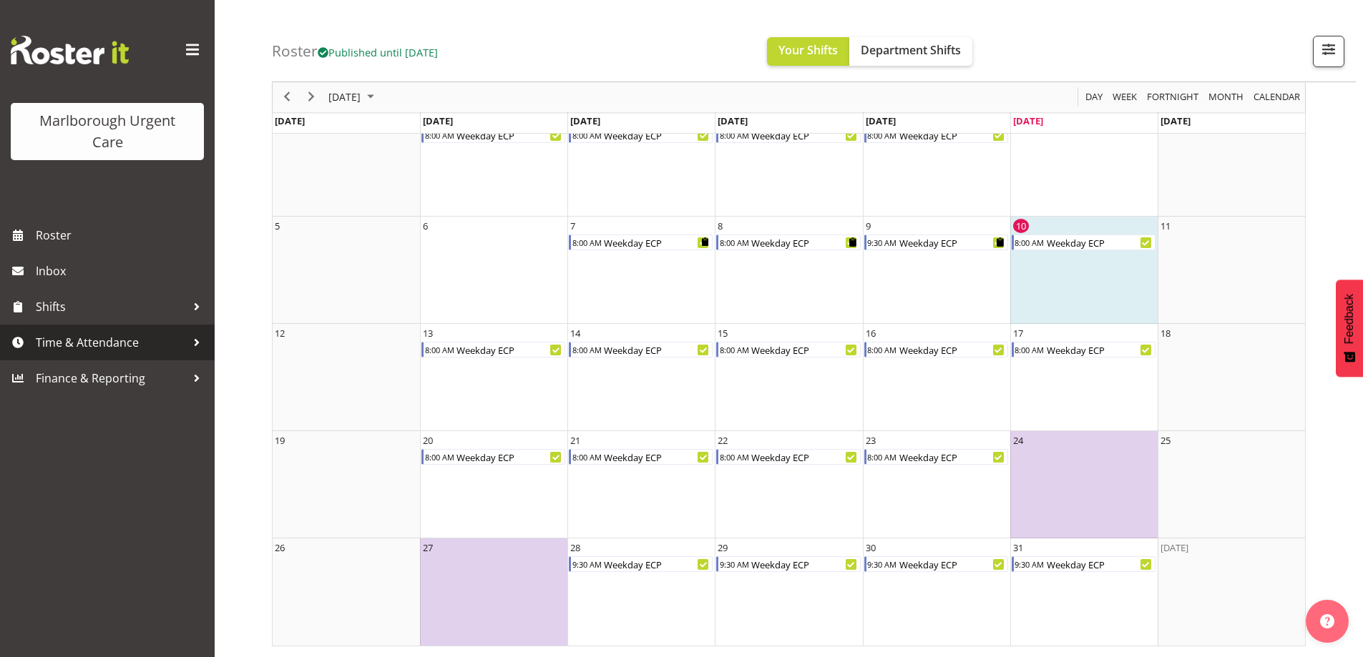
click at [60, 347] on span "Time & Attendance" at bounding box center [111, 342] width 150 height 21
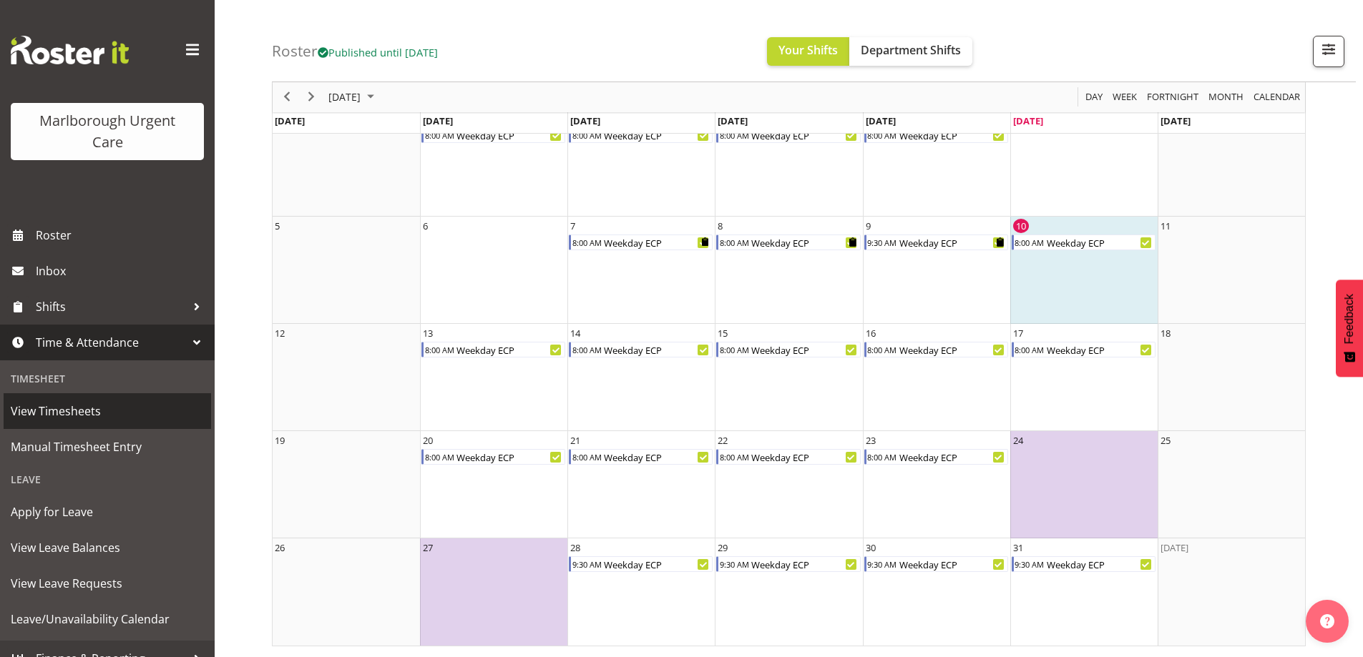
click at [59, 413] on span "View Timesheets" at bounding box center [107, 411] width 193 height 21
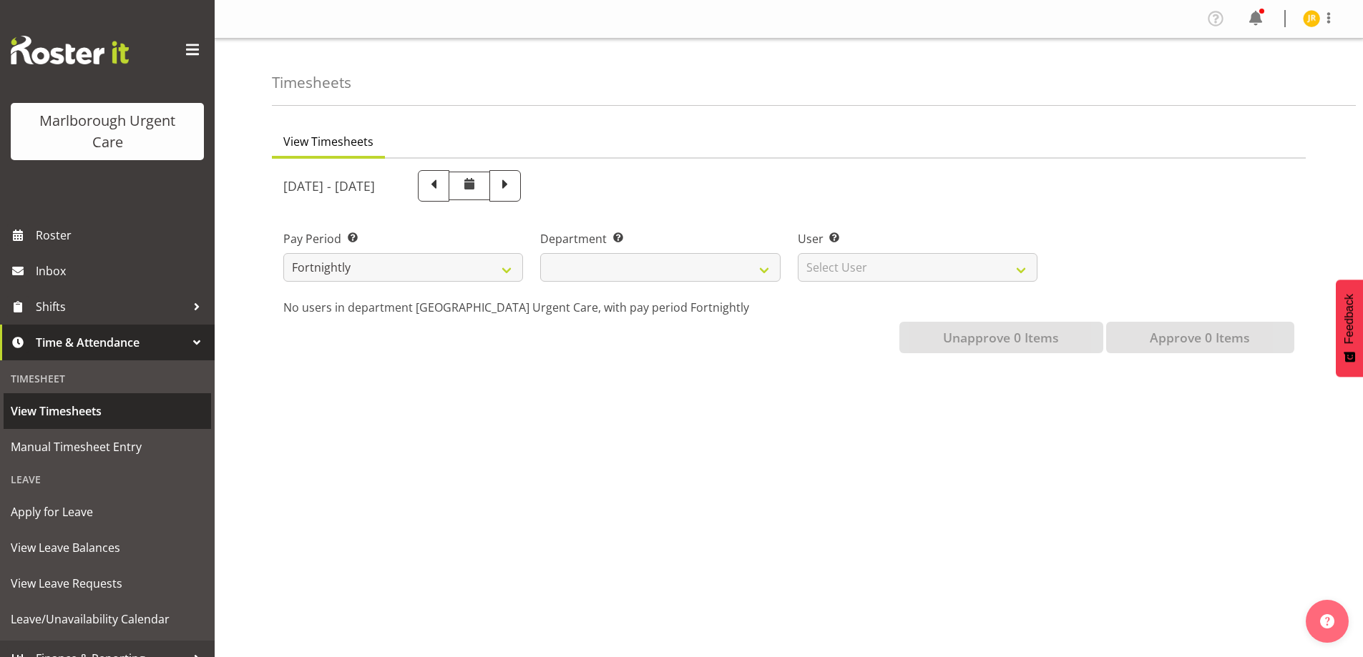
select select
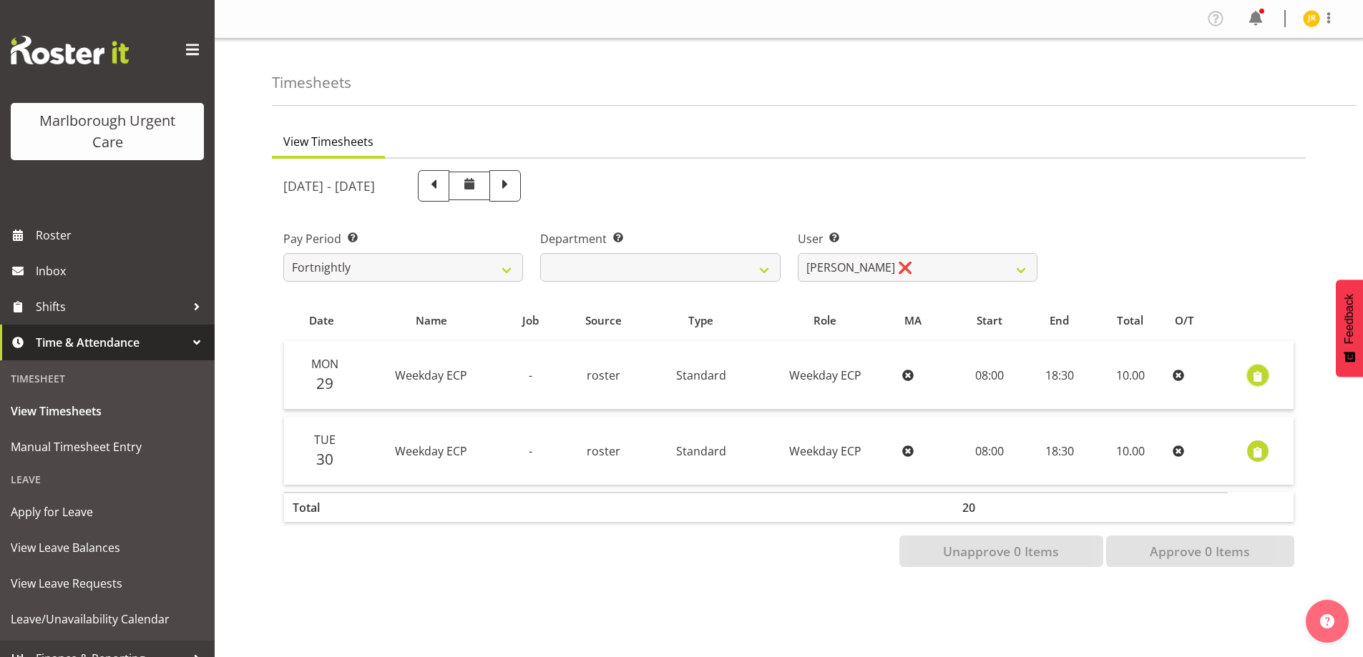
click at [1258, 375] on span "button" at bounding box center [1258, 376] width 16 height 16
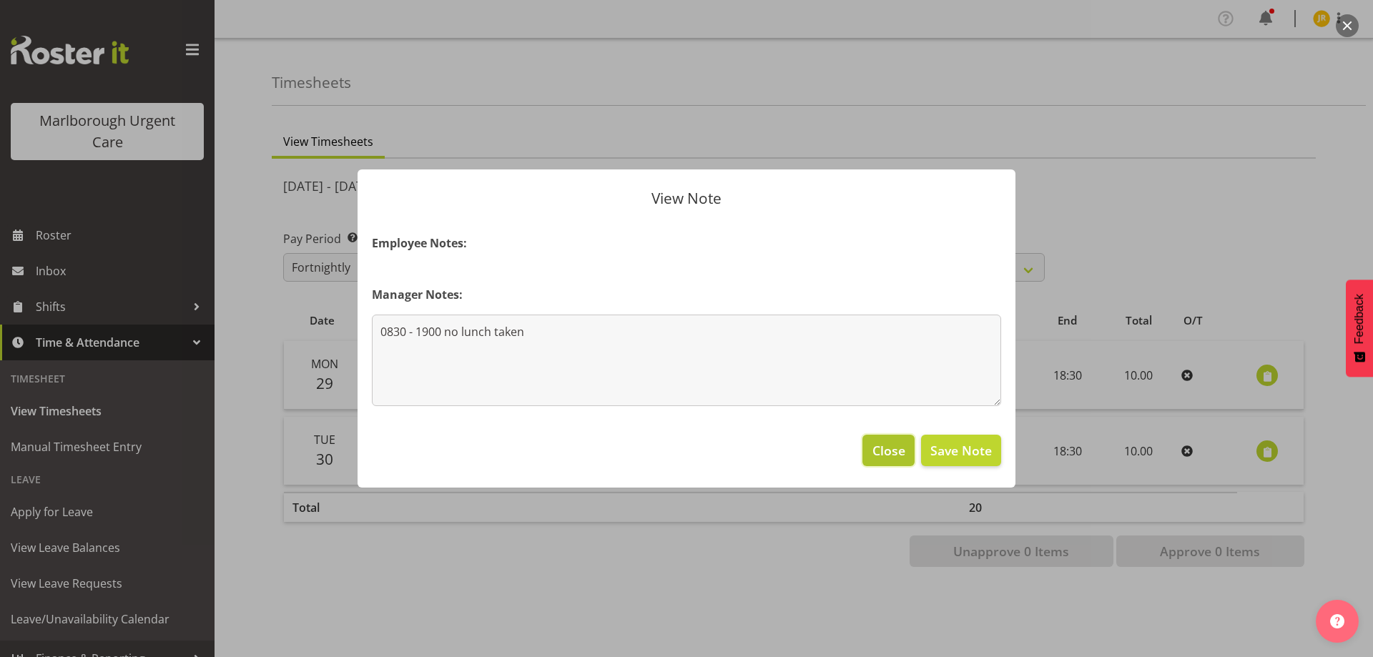
click at [894, 455] on span "Close" at bounding box center [889, 450] width 33 height 19
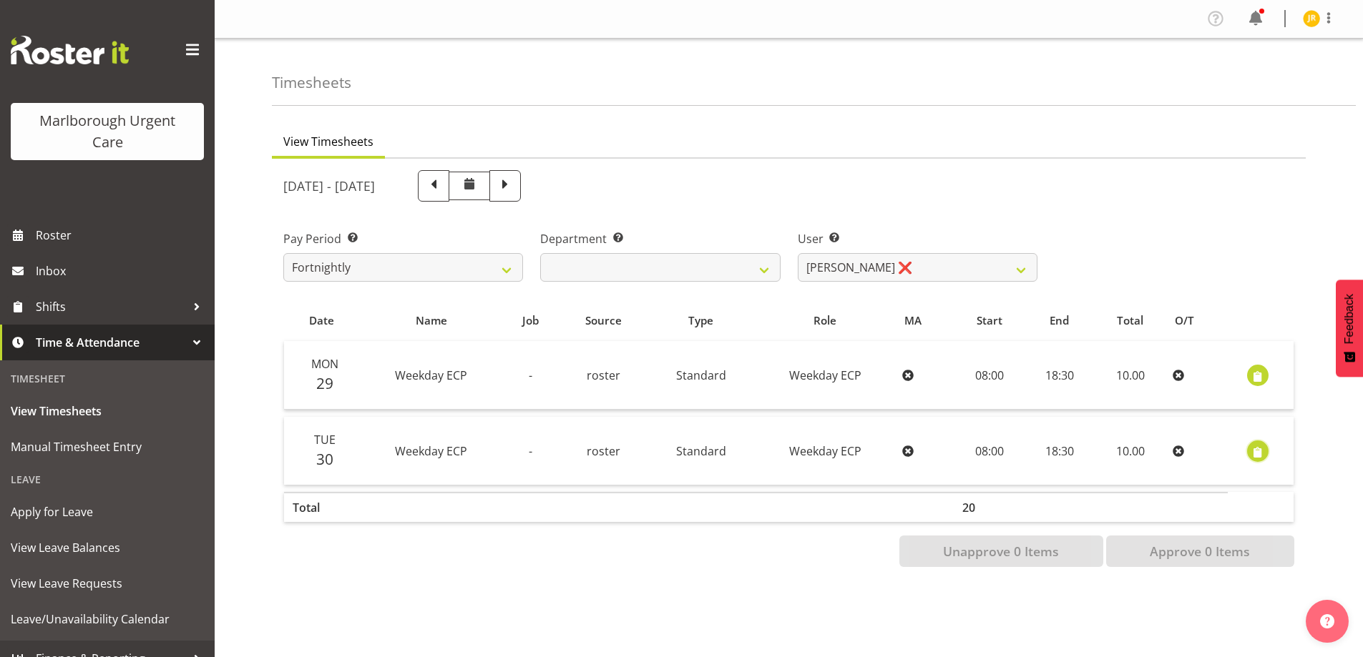
click at [1254, 445] on span "button" at bounding box center [1258, 452] width 16 height 16
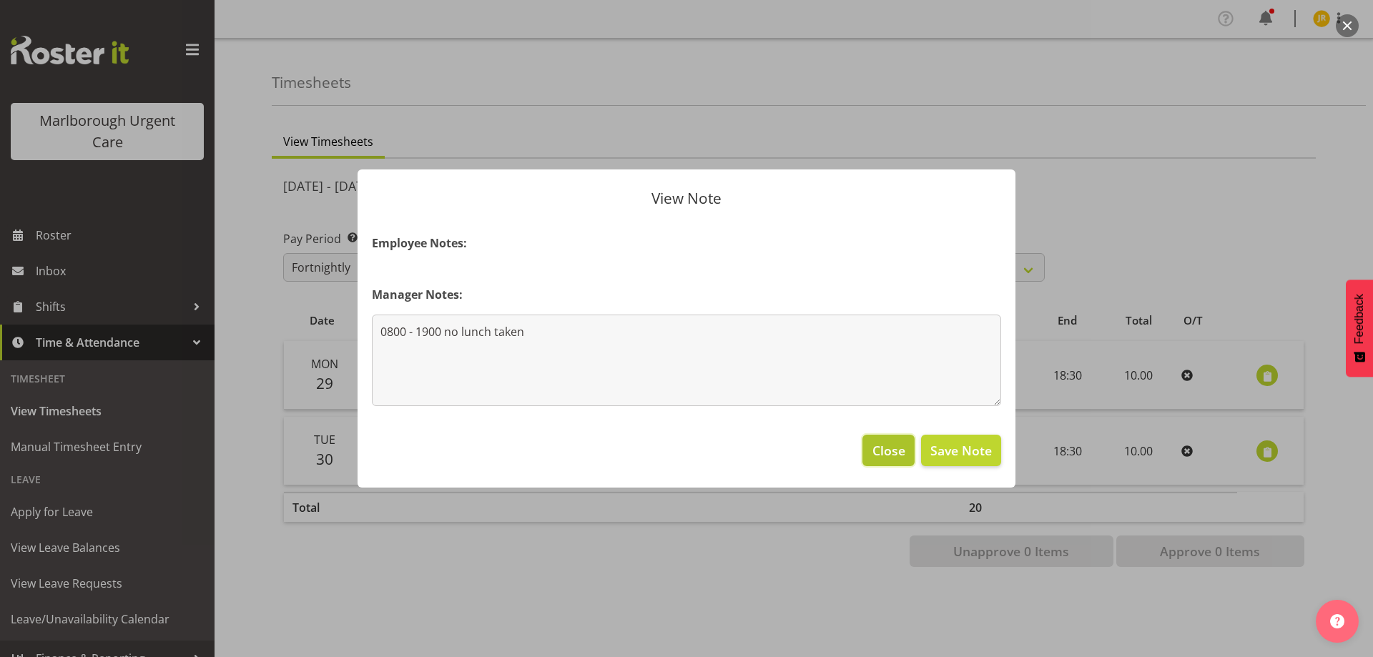
click at [899, 455] on span "Close" at bounding box center [889, 450] width 33 height 19
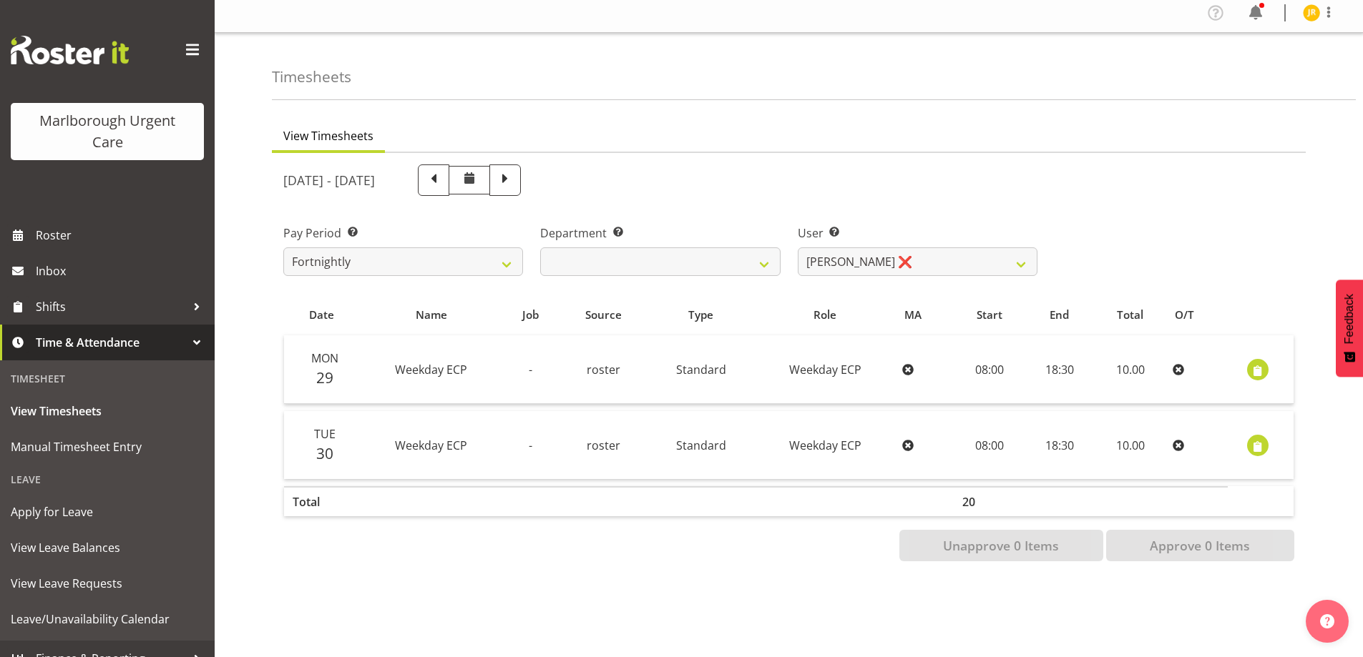
scroll to position [42, 0]
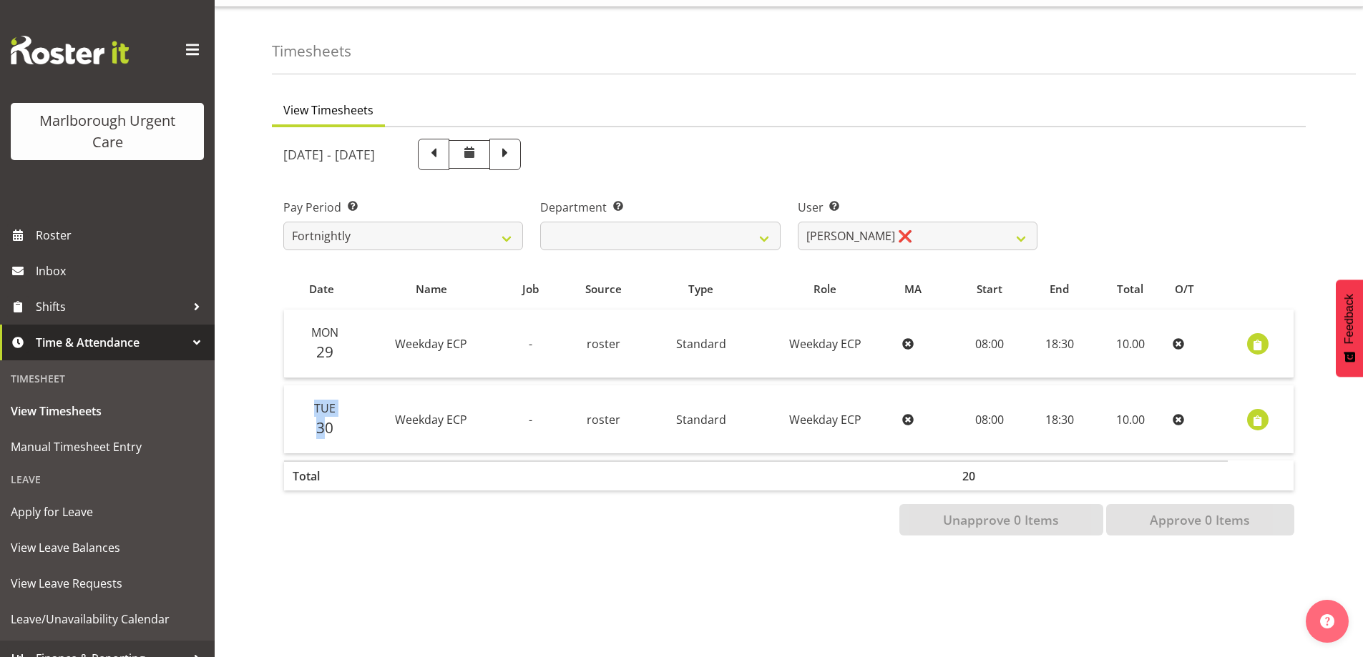
drag, startPoint x: 328, startPoint y: 407, endPoint x: 339, endPoint y: 385, distance: 24.6
click at [339, 386] on td "Tue 30" at bounding box center [322, 420] width 76 height 68
click at [343, 391] on td "Tue 30" at bounding box center [322, 420] width 76 height 68
click at [479, 256] on div "September 29th - October 5th 2025 Pay Period Select which pay period you would …" at bounding box center [788, 333] width 1011 height 406
click at [512, 225] on select "Fortnightly" at bounding box center [403, 236] width 240 height 29
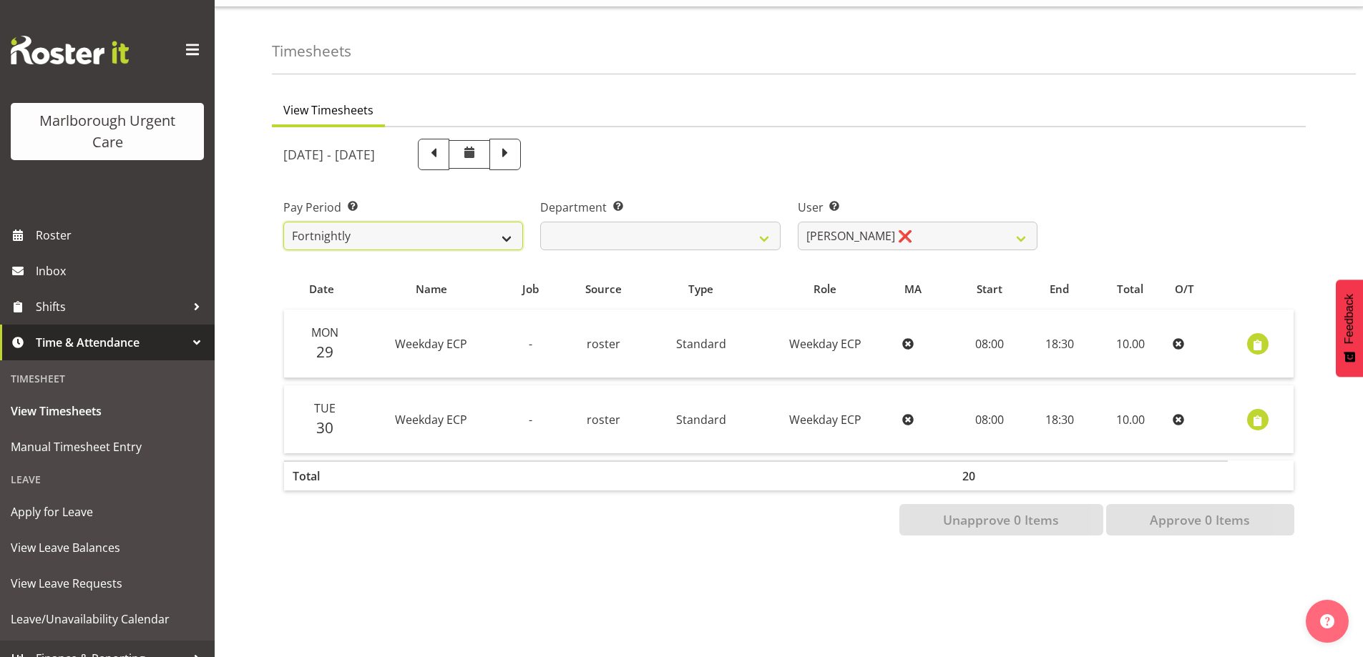
click at [512, 225] on select "Fortnightly" at bounding box center [403, 236] width 240 height 29
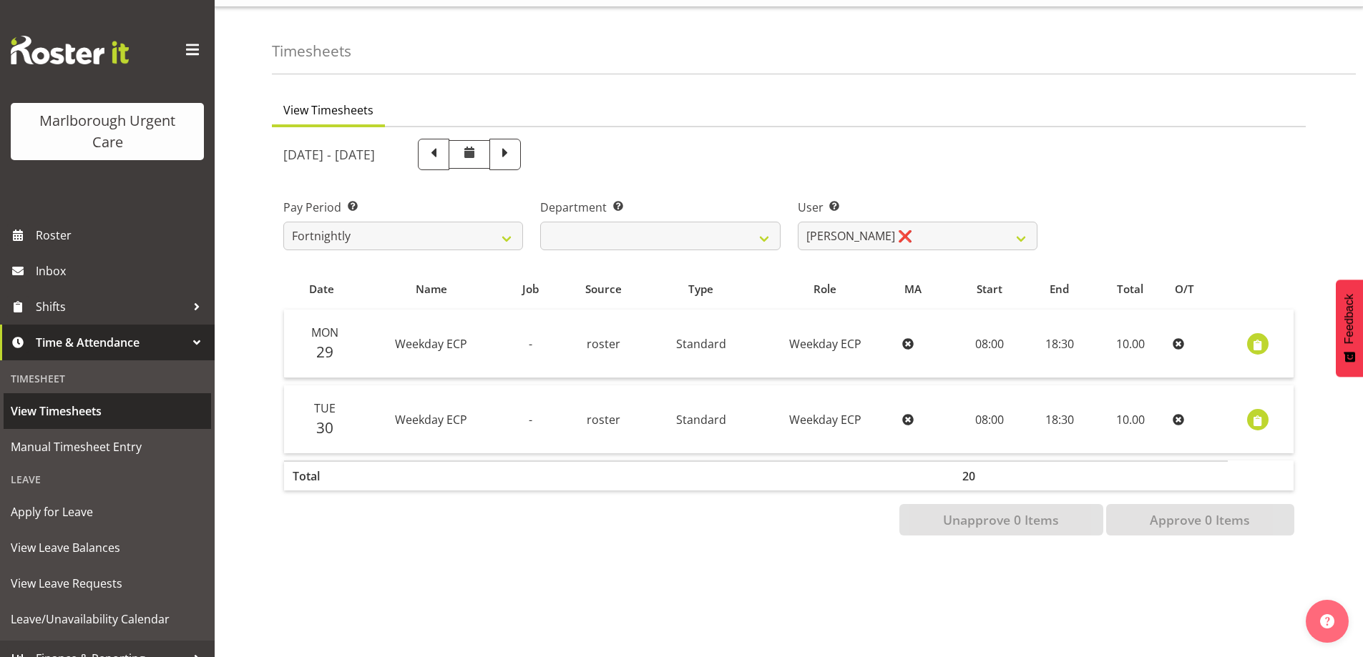
click at [81, 416] on span "View Timesheets" at bounding box center [107, 411] width 193 height 21
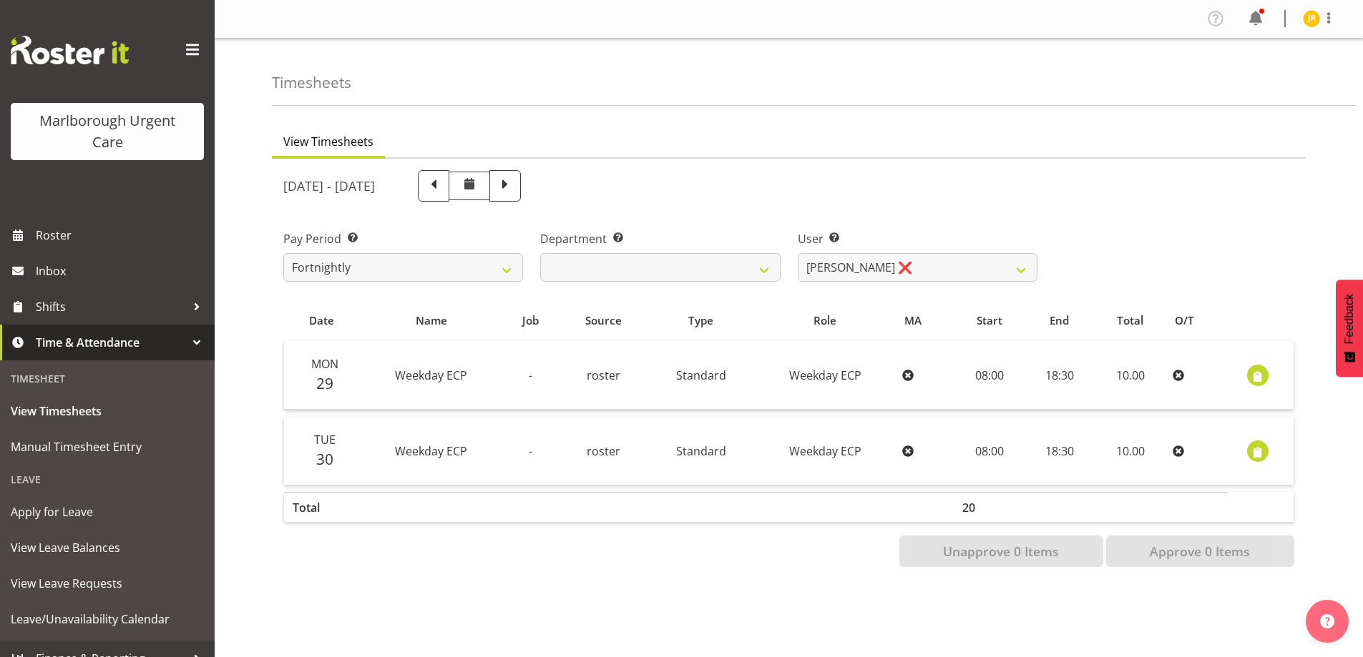
scroll to position [42, 0]
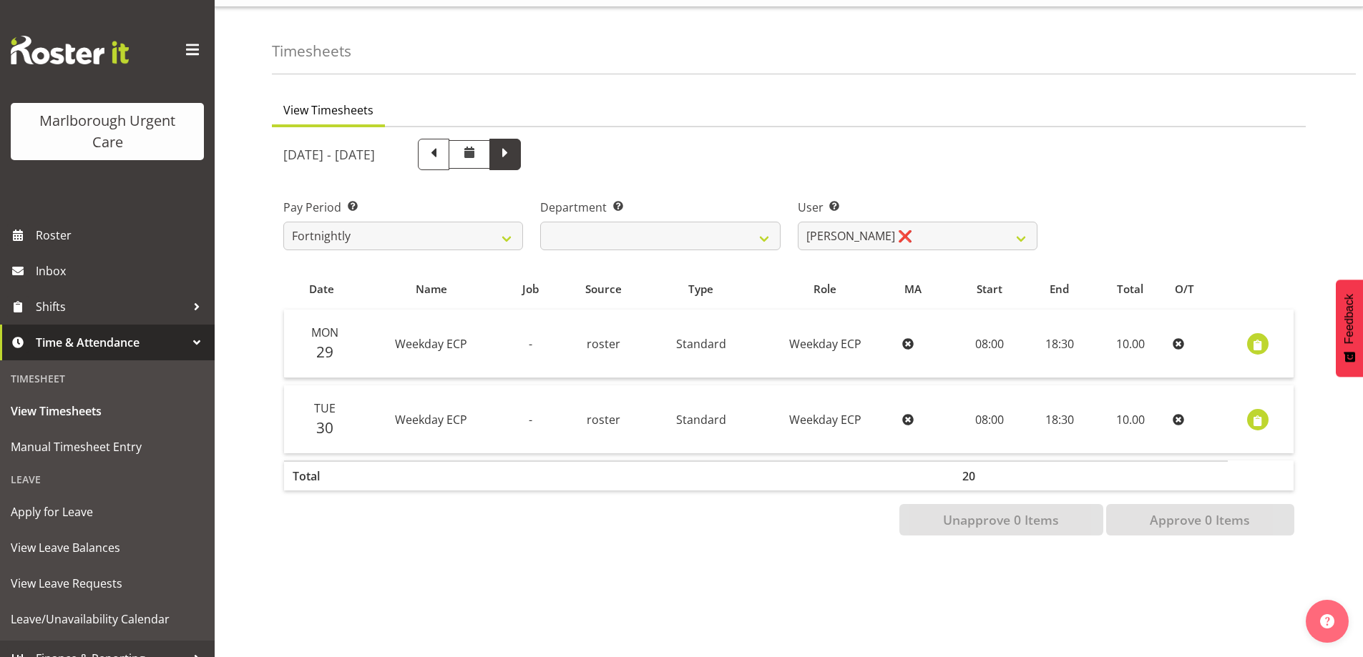
click at [514, 144] on span at bounding box center [505, 153] width 19 height 19
select select
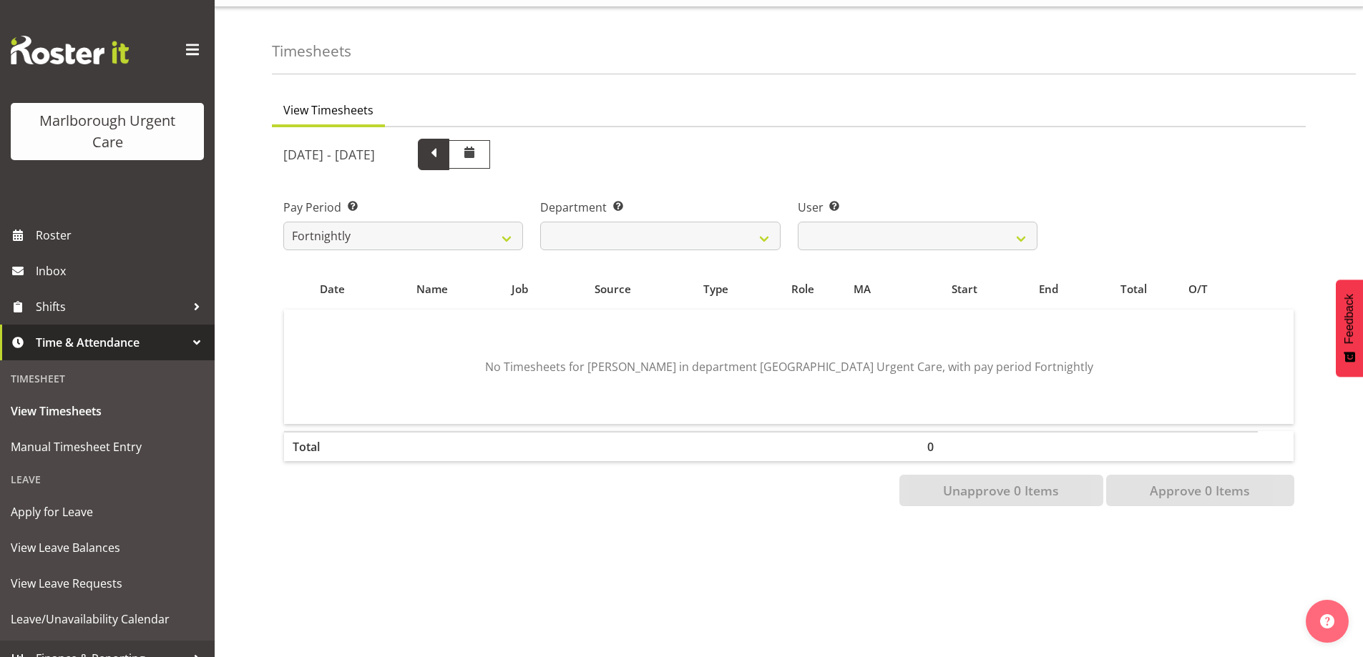
click at [449, 139] on span at bounding box center [433, 154] width 31 height 31
select select
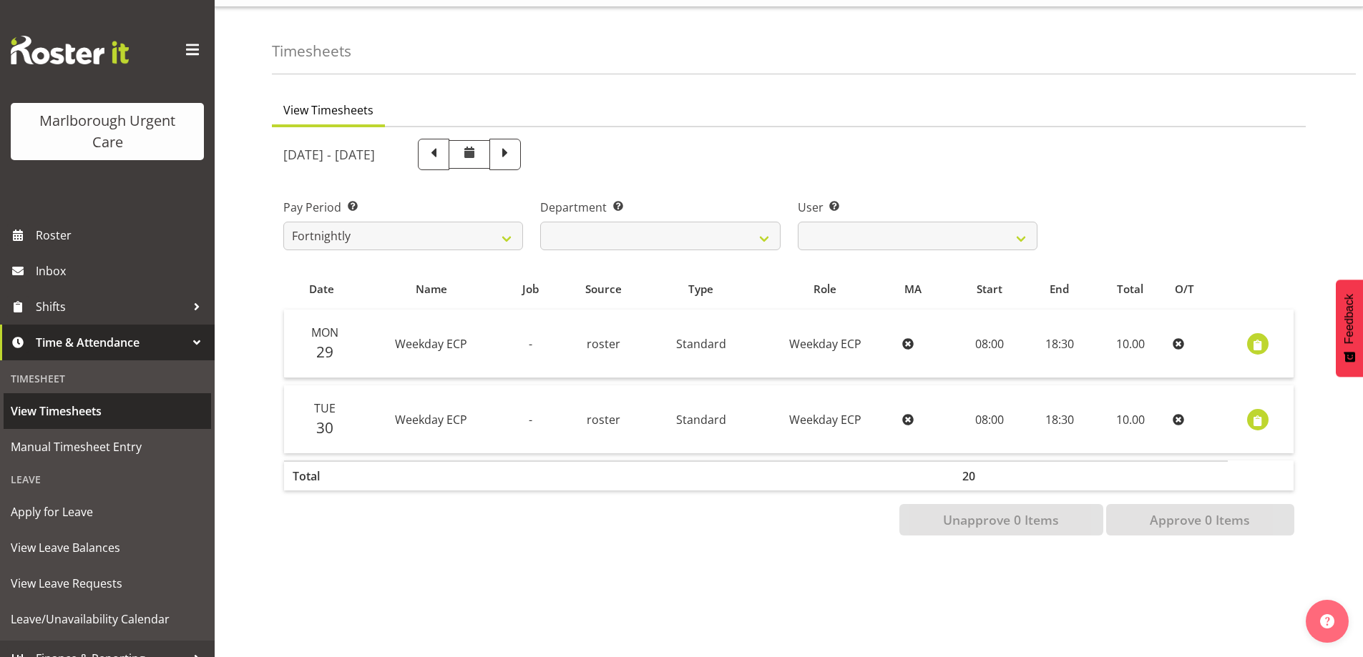
click at [43, 418] on span "View Timesheets" at bounding box center [107, 411] width 193 height 21
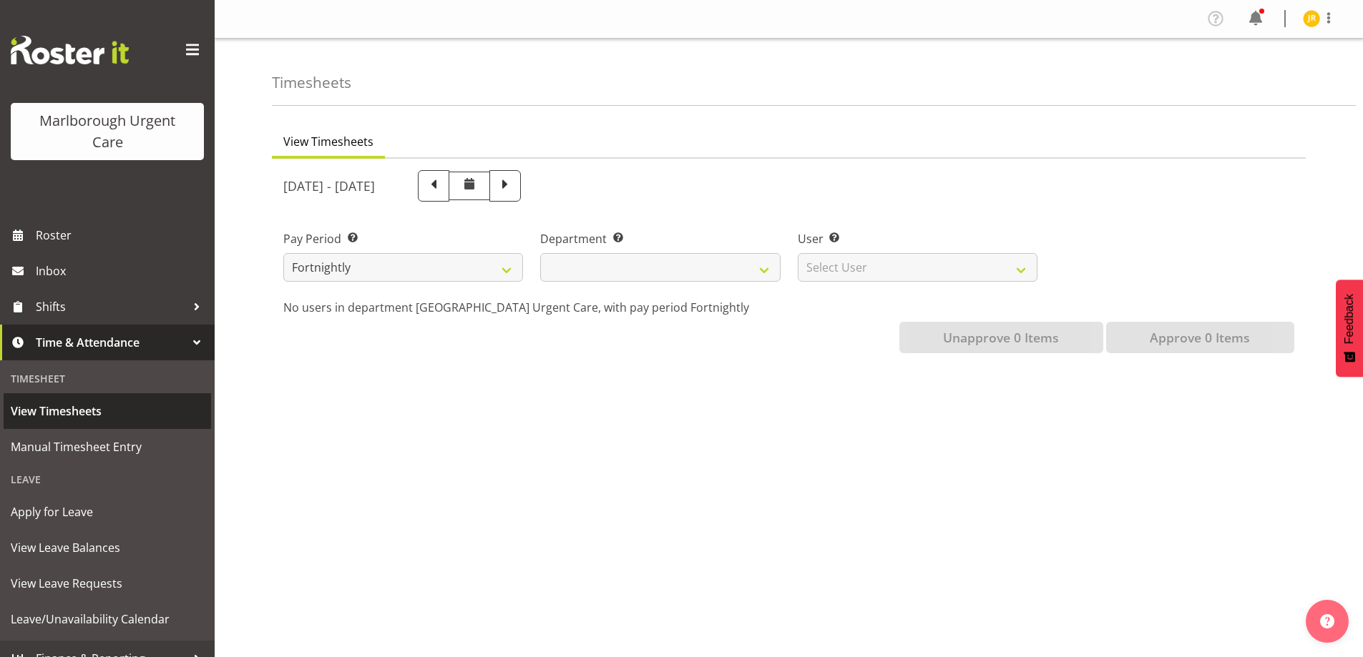
select select
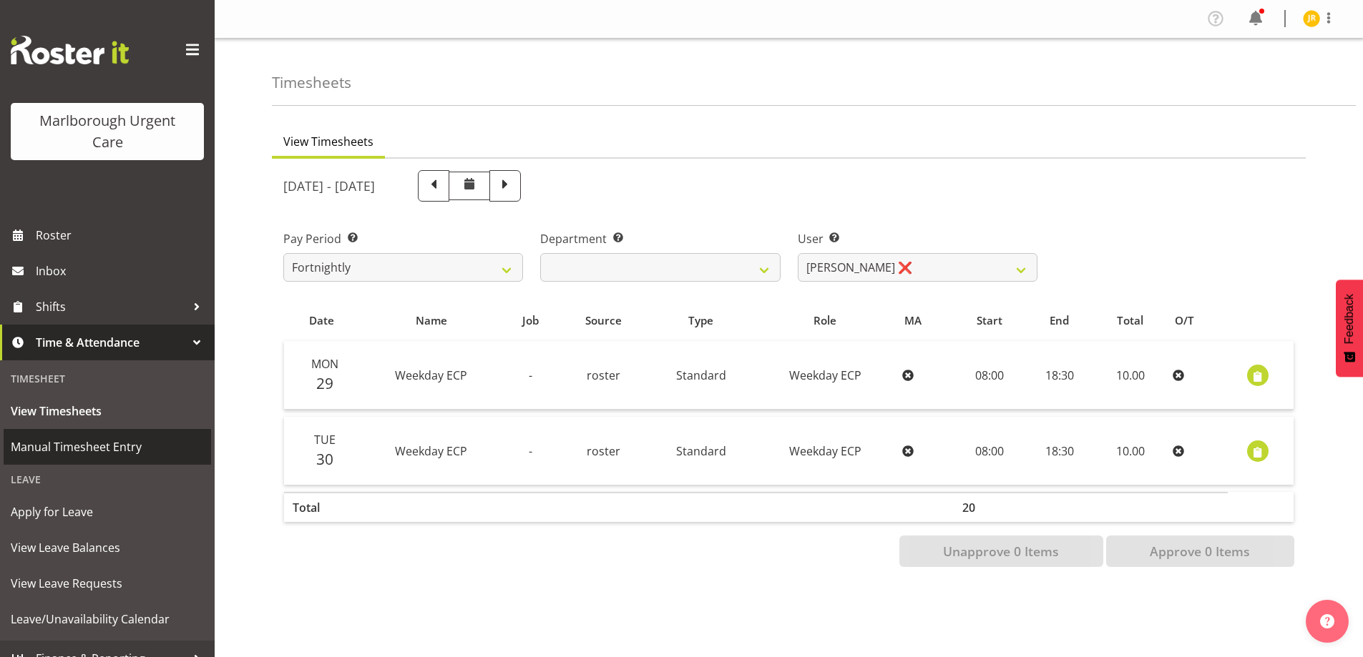
click at [59, 454] on span "Manual Timesheet Entry" at bounding box center [107, 446] width 193 height 21
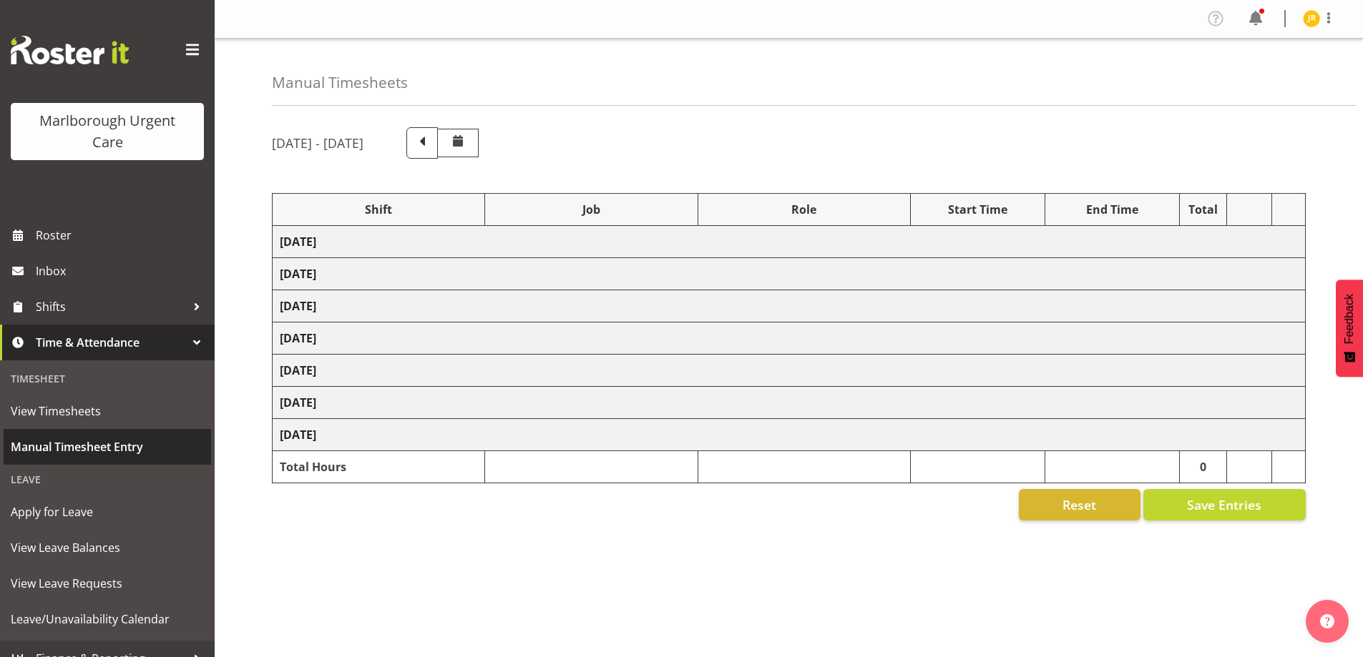
select select "82254"
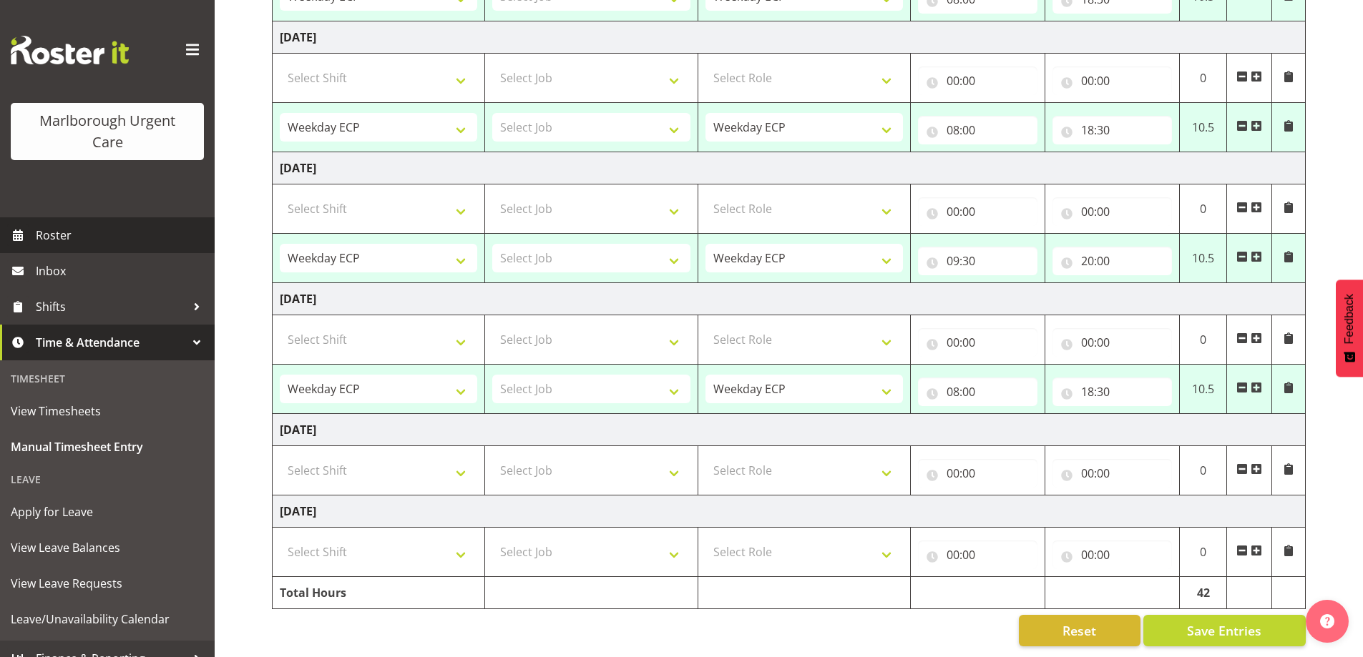
click at [62, 226] on span "Roster" at bounding box center [122, 235] width 172 height 21
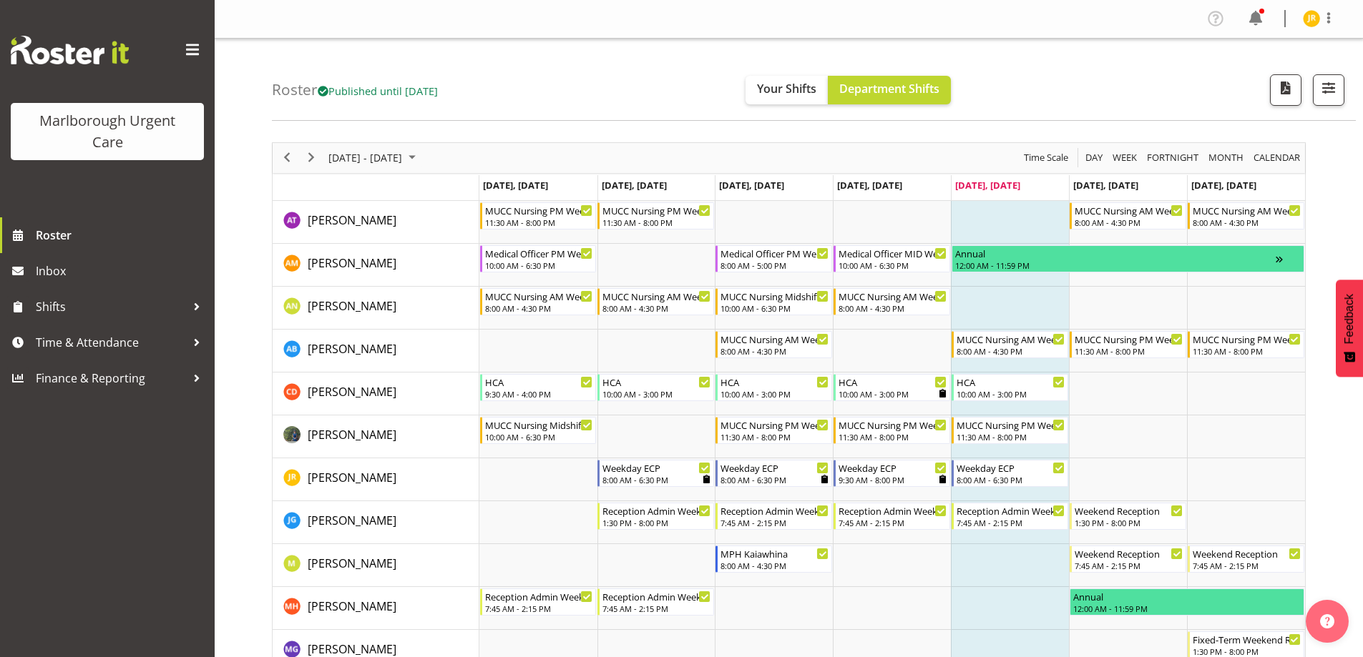
drag, startPoint x: 1018, startPoint y: 454, endPoint x: 1022, endPoint y: 445, distance: 10.0
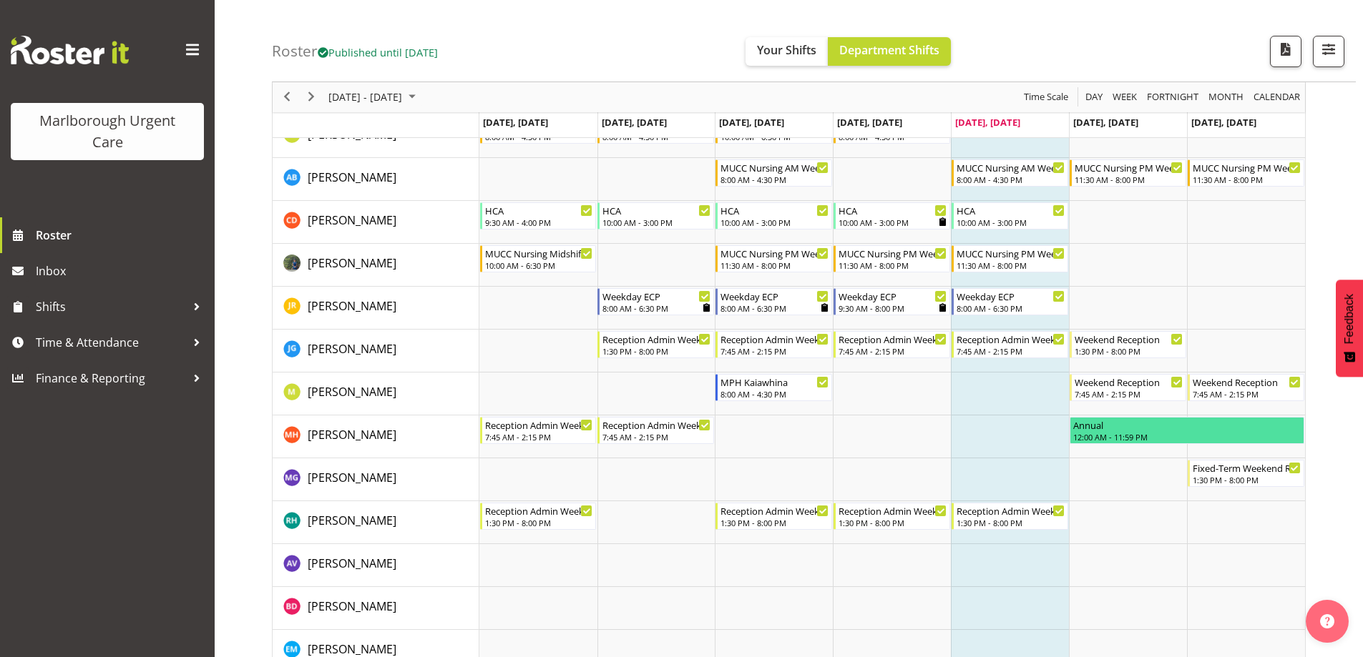
scroll to position [72, 0]
